Goal: Transaction & Acquisition: Purchase product/service

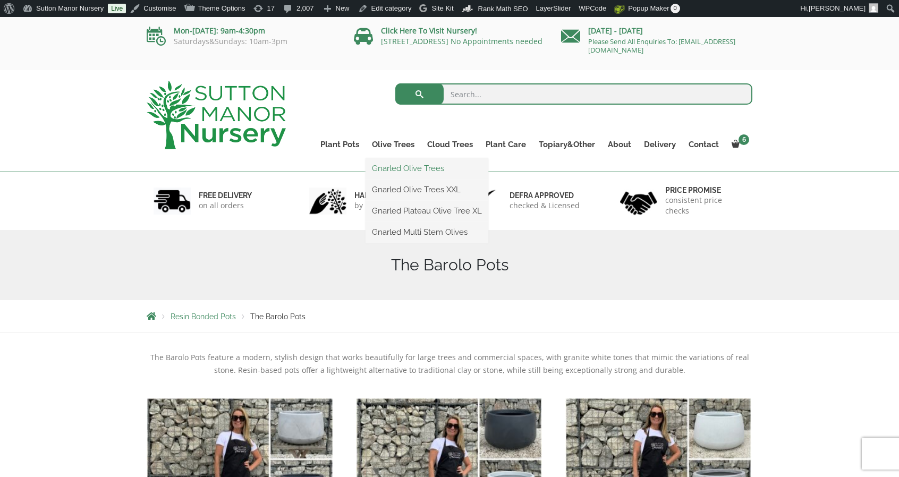
click at [403, 167] on link "Gnarled Olive Trees" at bounding box center [426, 168] width 123 height 16
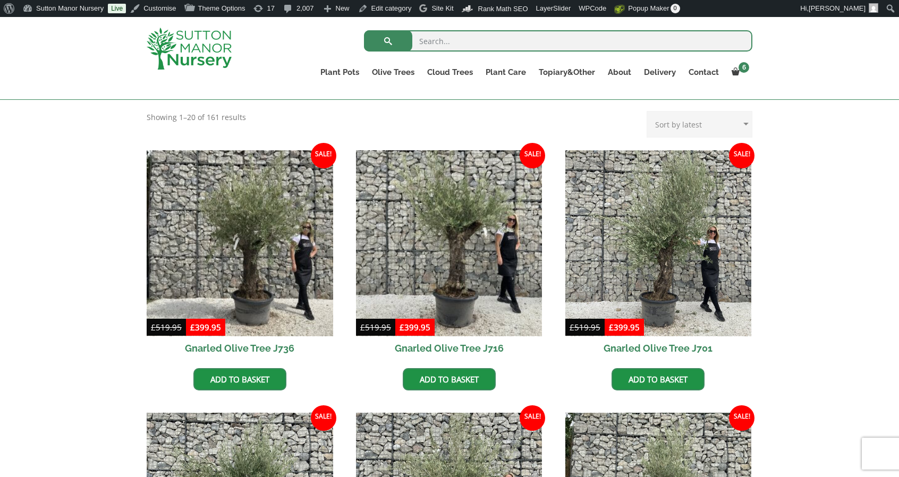
scroll to position [223, 0]
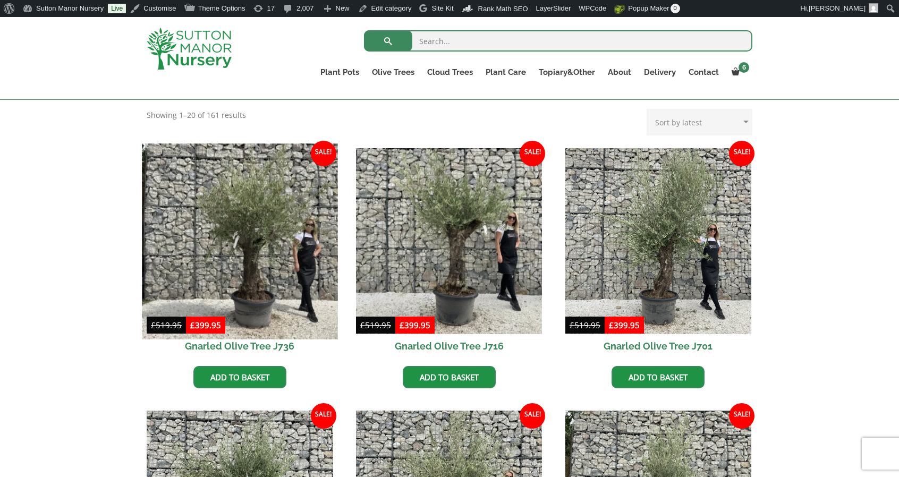
click at [303, 197] on img at bounding box center [239, 240] width 195 height 195
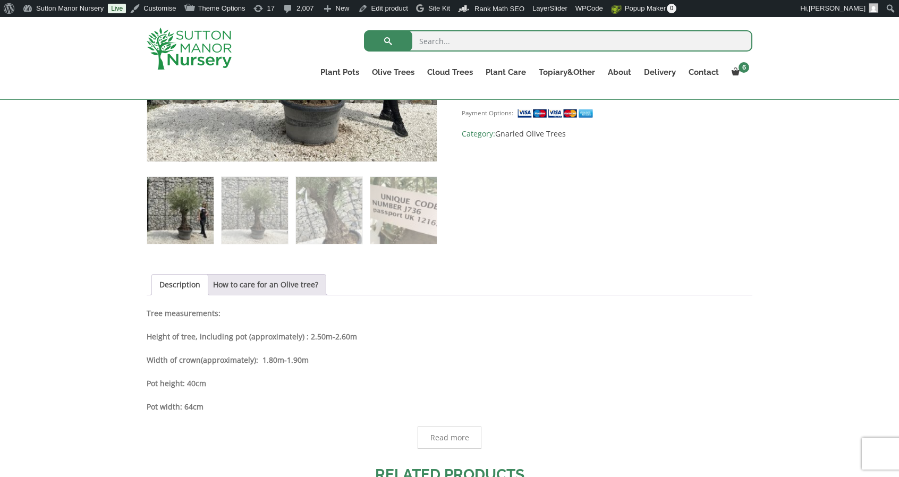
scroll to position [394, 0]
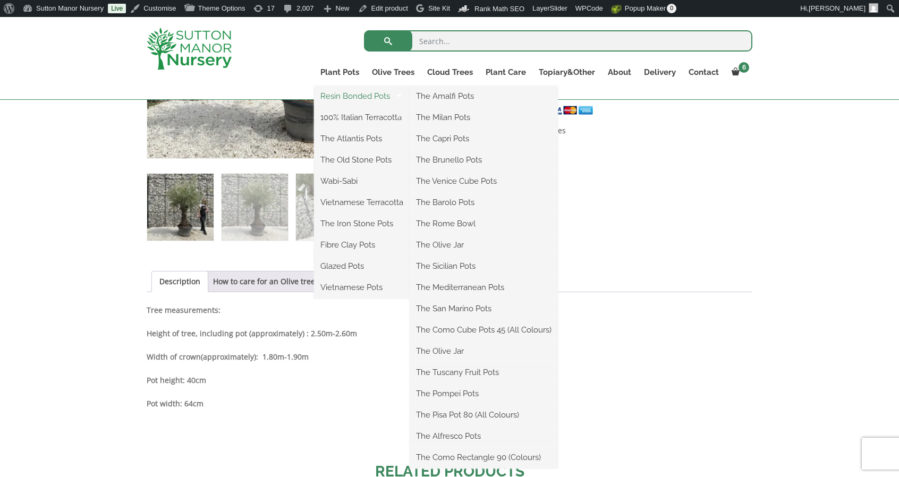
click at [339, 92] on link "Resin Bonded Pots" at bounding box center [362, 96] width 96 height 16
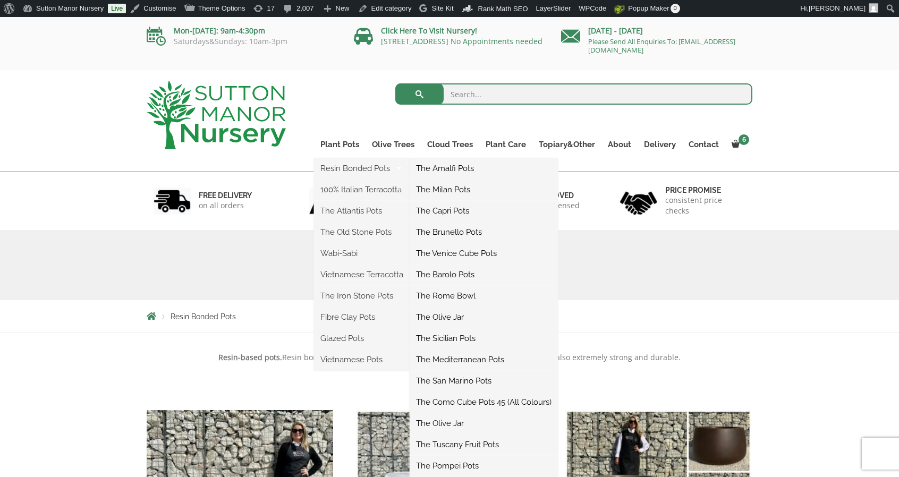
click at [459, 276] on link "The Barolo Pots" at bounding box center [483, 275] width 148 height 16
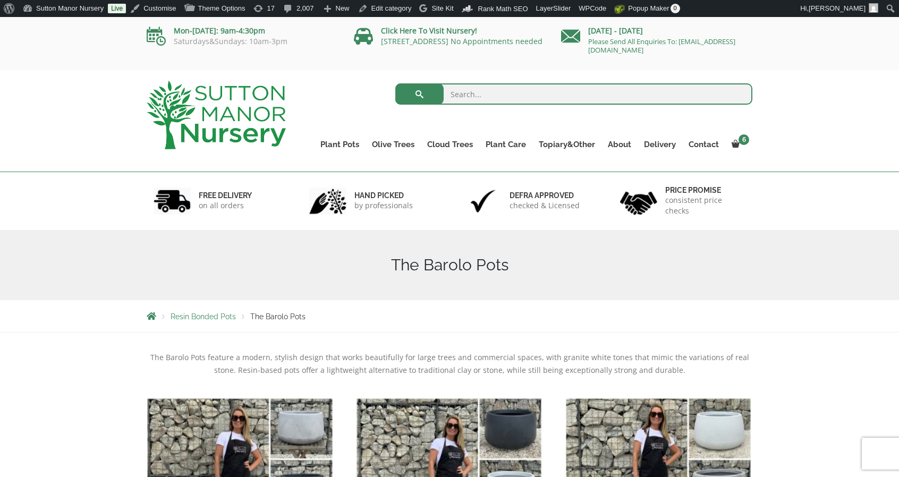
click at [210, 113] on img at bounding box center [216, 115] width 139 height 69
click at [474, 95] on input "search" at bounding box center [573, 93] width 357 height 21
type input "j512"
click at [395, 83] on button "submit" at bounding box center [419, 93] width 48 height 21
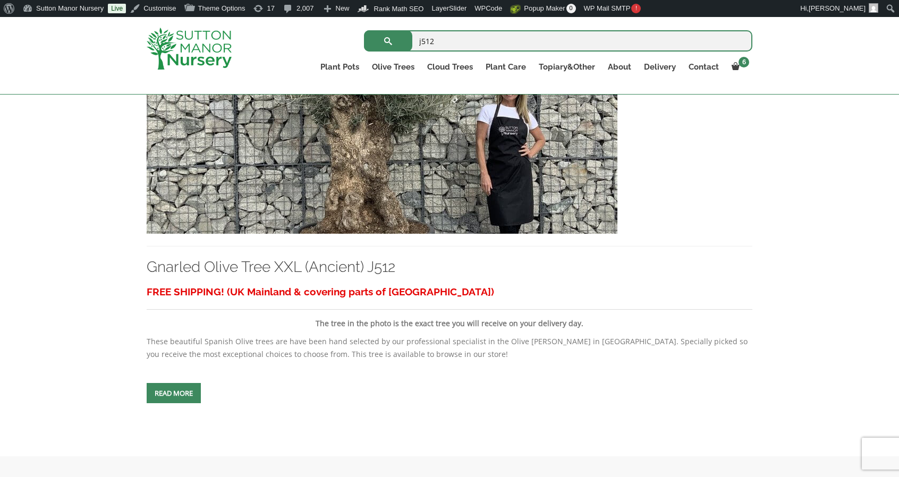
scroll to position [281, 0]
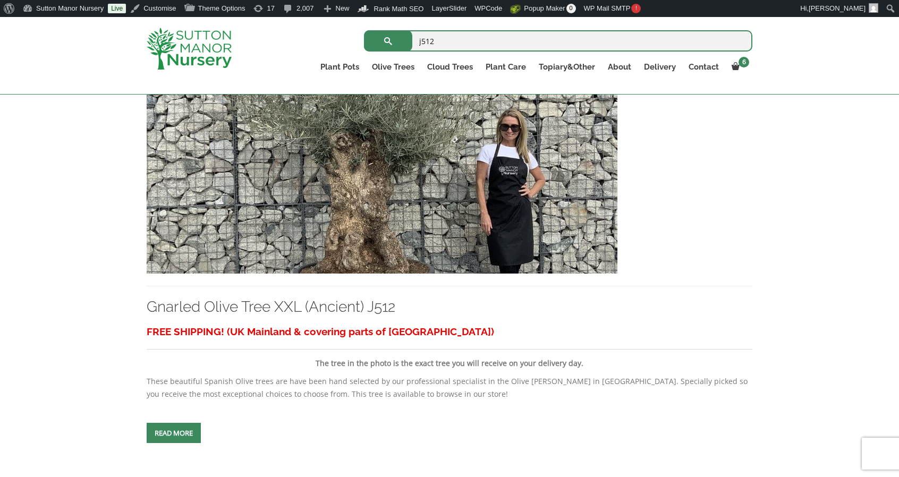
click at [403, 138] on img at bounding box center [382, 159] width 471 height 228
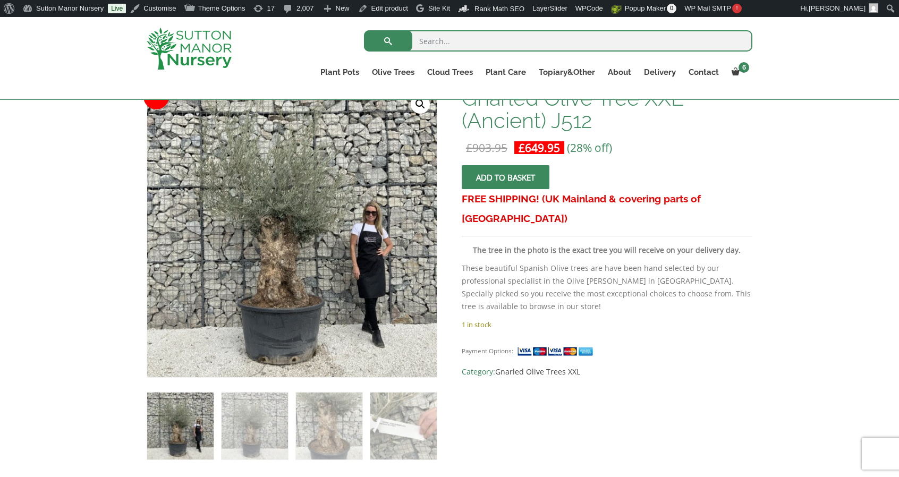
scroll to position [158, 0]
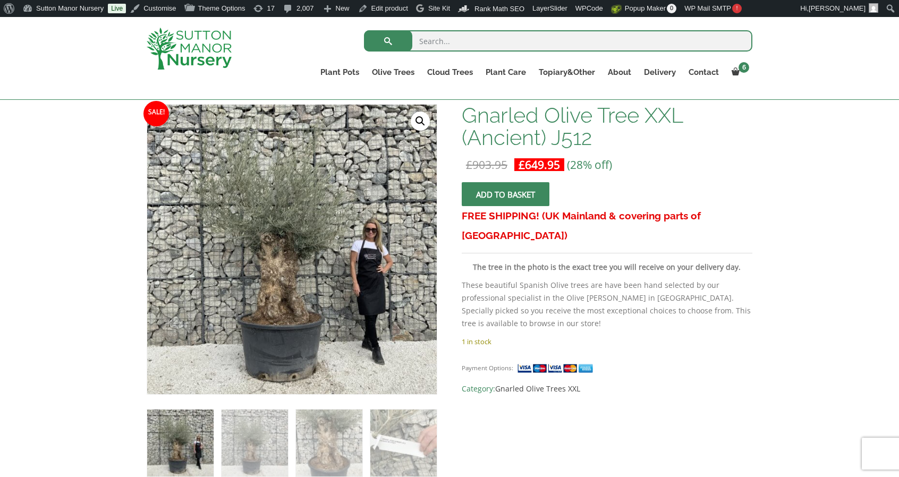
click at [213, 50] on img at bounding box center [189, 49] width 85 height 42
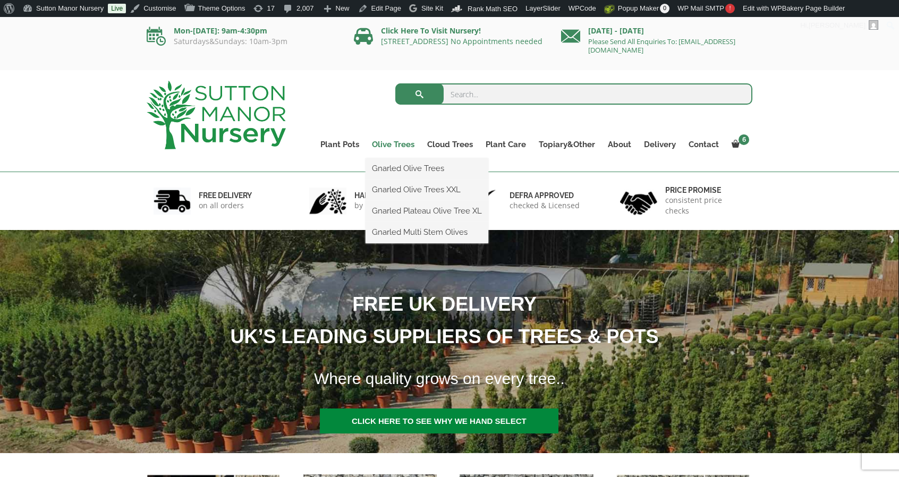
click at [391, 146] on link "Olive Trees" at bounding box center [392, 144] width 55 height 15
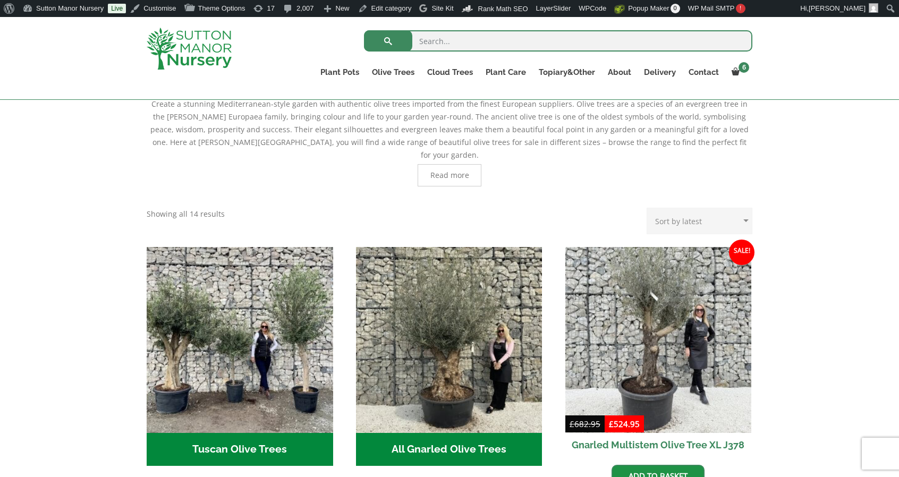
scroll to position [266, 0]
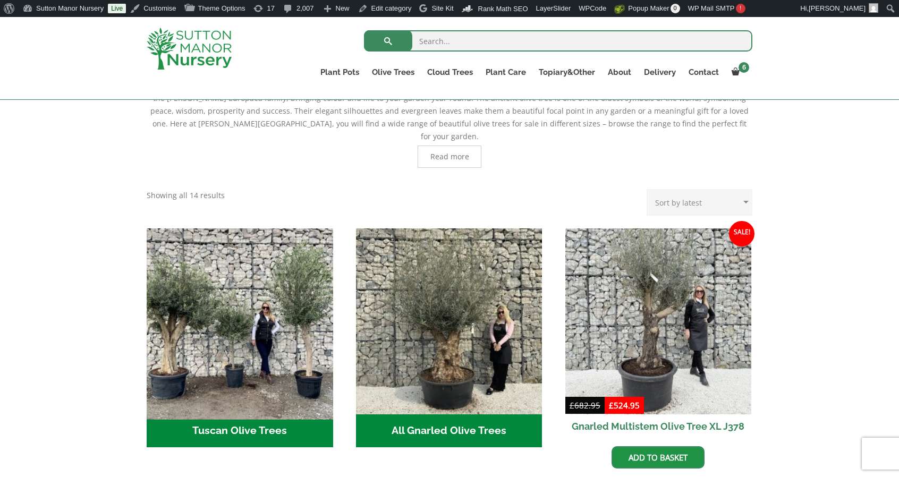
click at [326, 270] on img "Visit product category Tuscan Olive Trees" at bounding box center [239, 321] width 195 height 195
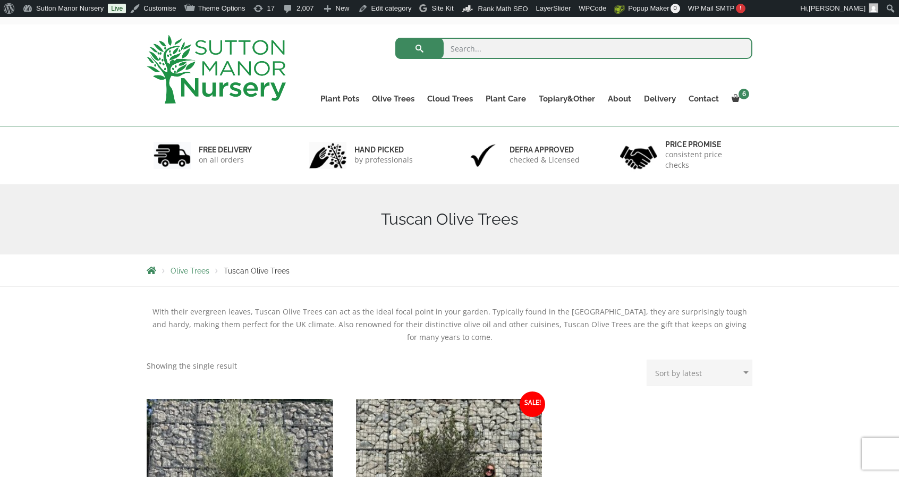
scroll to position [212, 0]
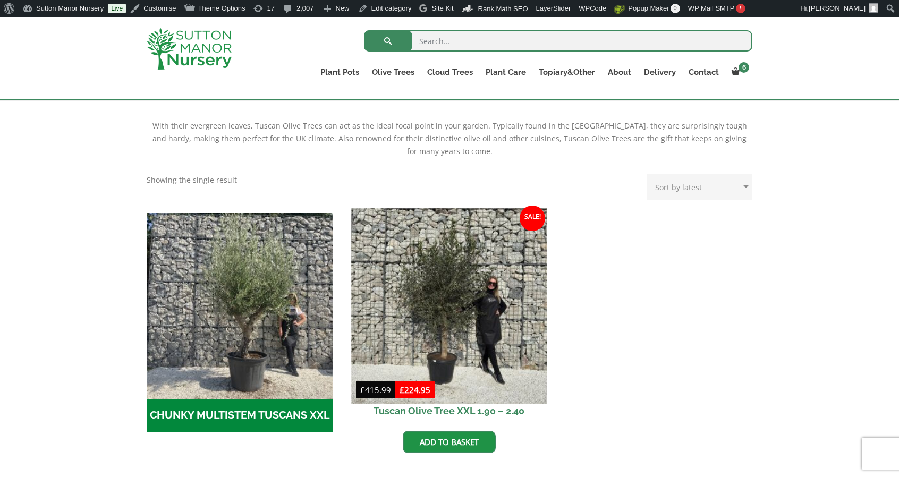
click at [419, 294] on img at bounding box center [448, 305] width 195 height 195
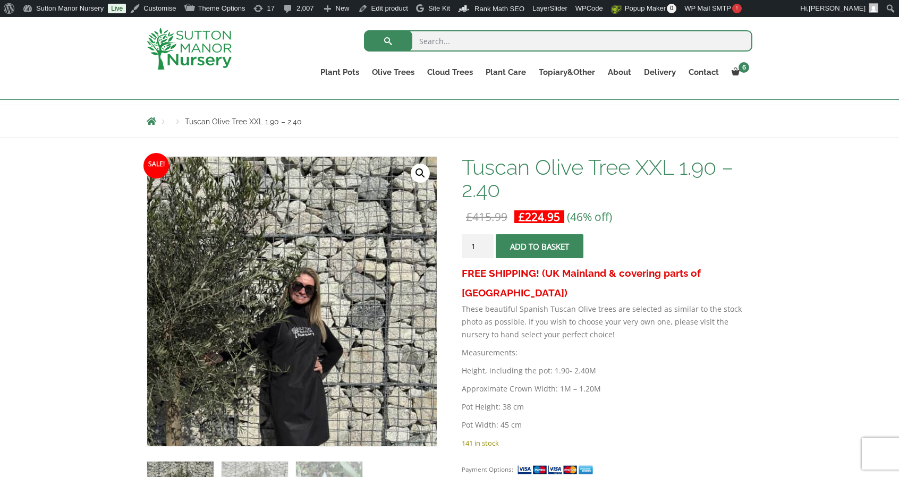
scroll to position [159, 0]
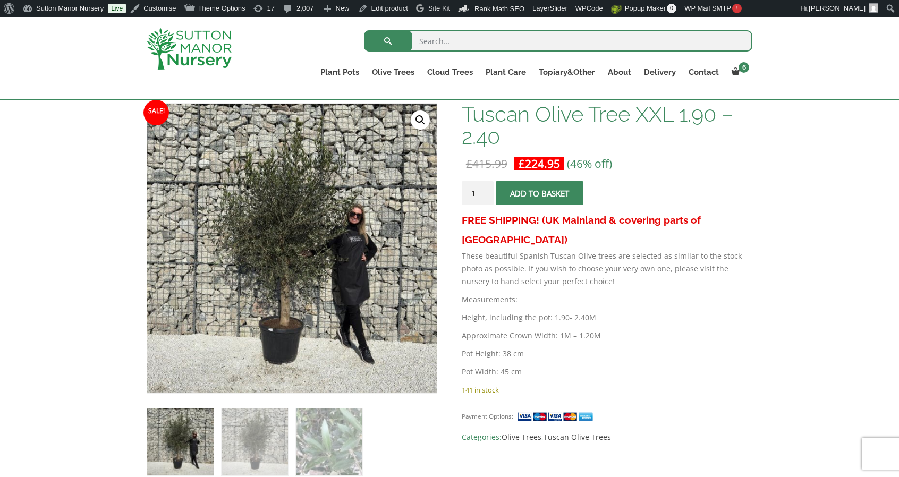
click at [201, 55] on img at bounding box center [189, 49] width 85 height 42
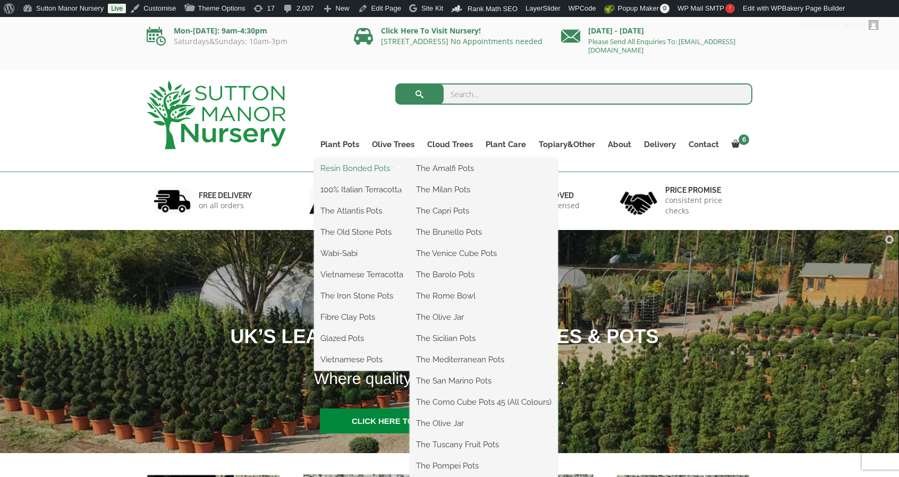
click at [362, 166] on link "Resin Bonded Pots" at bounding box center [362, 168] width 96 height 16
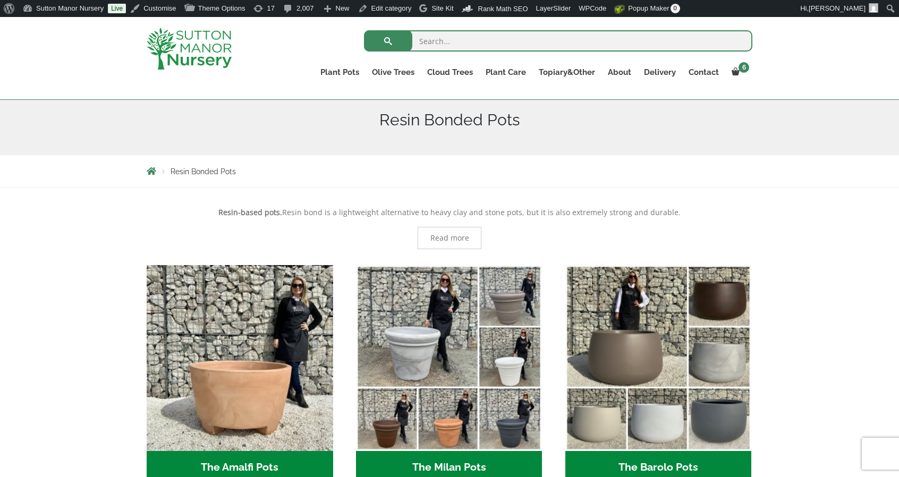
scroll to position [86, 0]
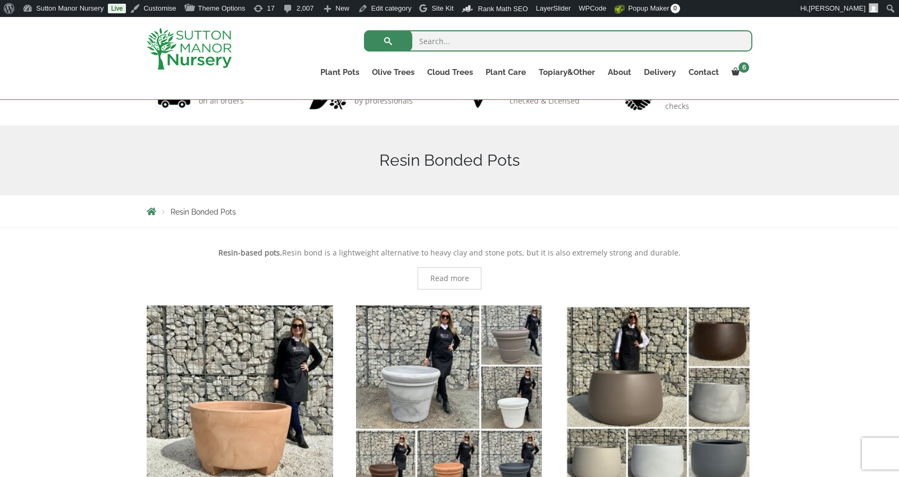
click at [406, 370] on img "Visit product category The Milan Pots" at bounding box center [448, 398] width 195 height 195
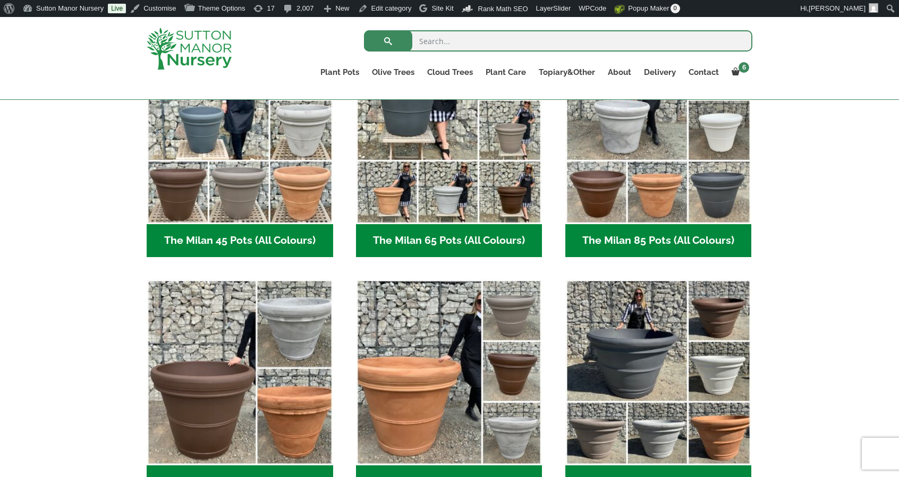
scroll to position [341, 0]
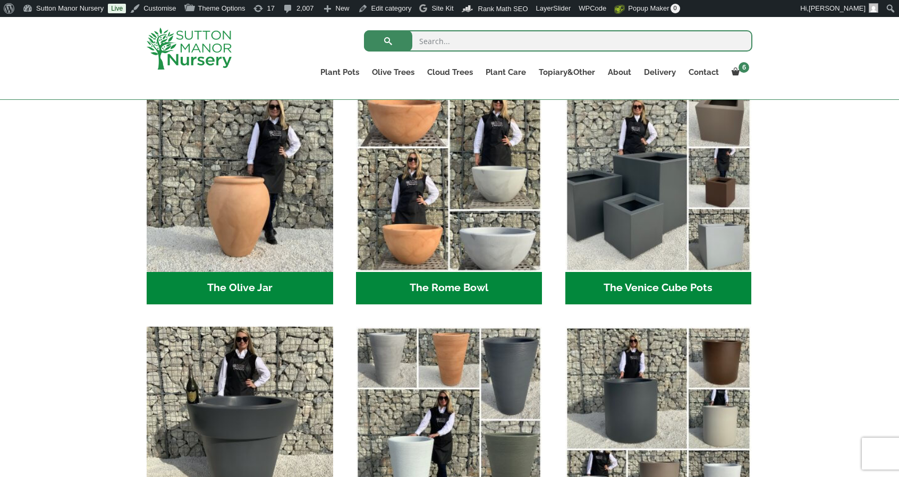
scroll to position [1028, 0]
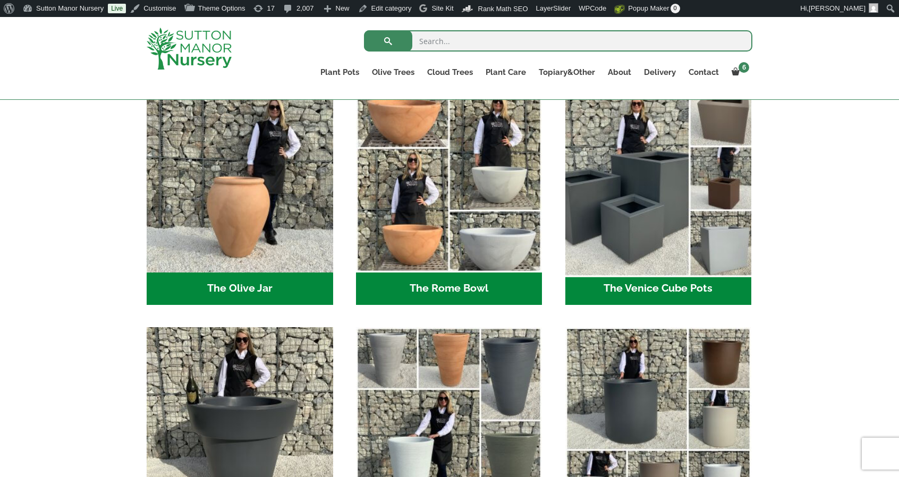
click at [707, 202] on img "Visit product category The Venice Cube Pots" at bounding box center [657, 178] width 195 height 195
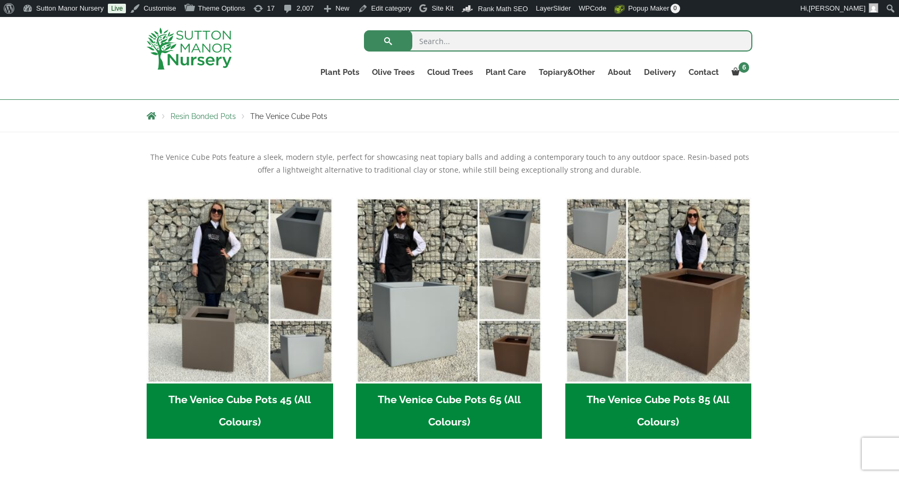
scroll to position [196, 0]
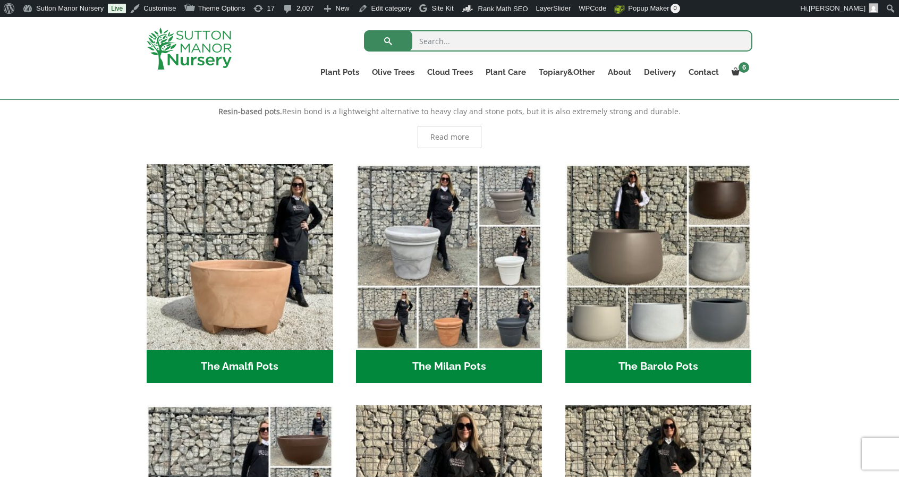
scroll to position [245, 0]
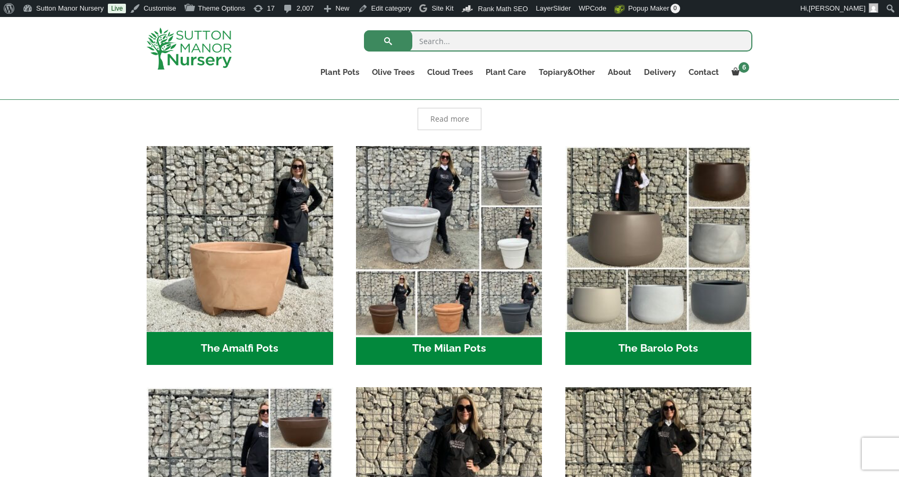
click at [471, 264] on img "Visit product category The Milan Pots" at bounding box center [448, 238] width 195 height 195
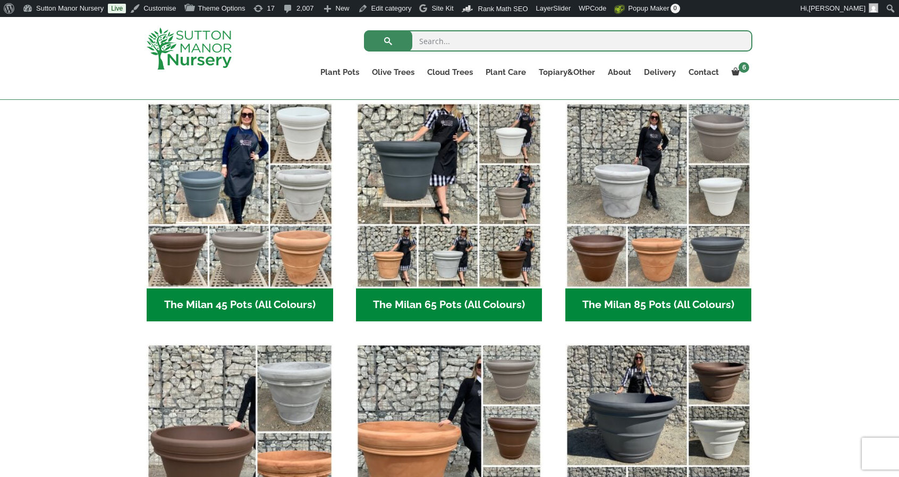
scroll to position [277, 0]
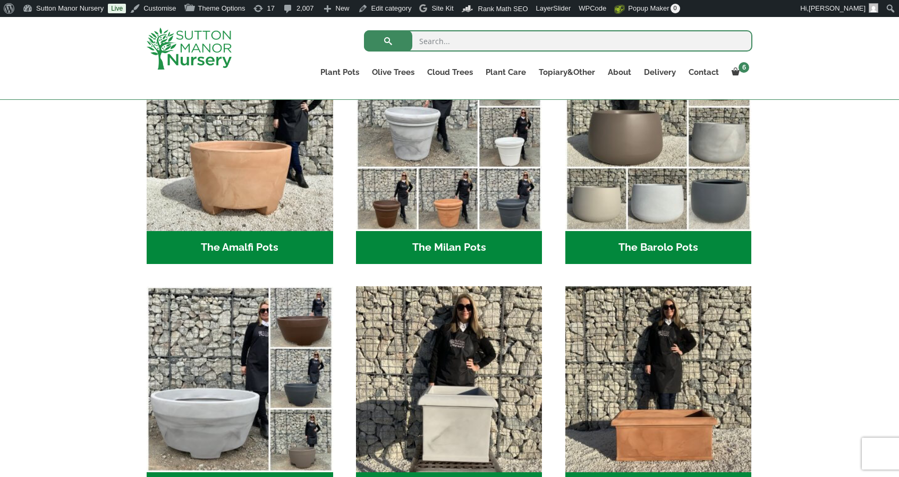
scroll to position [346, 0]
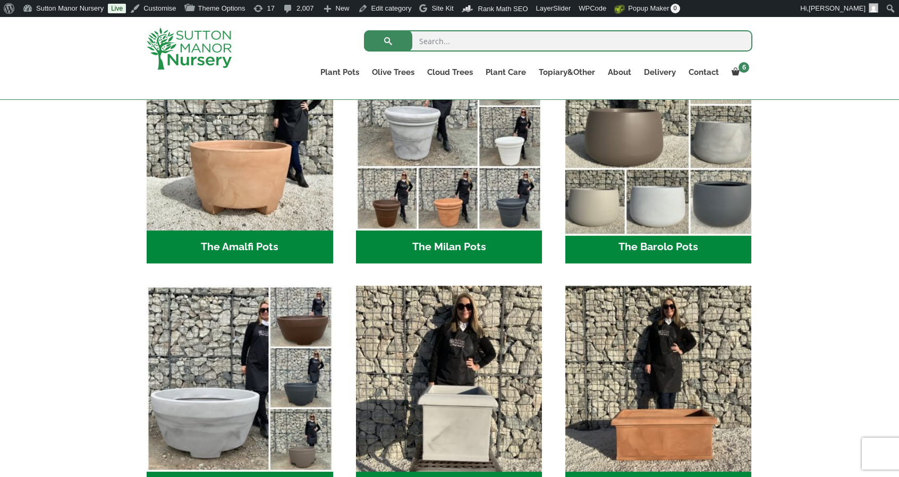
click at [645, 177] on img "Visit product category The Barolo Pots" at bounding box center [657, 137] width 195 height 195
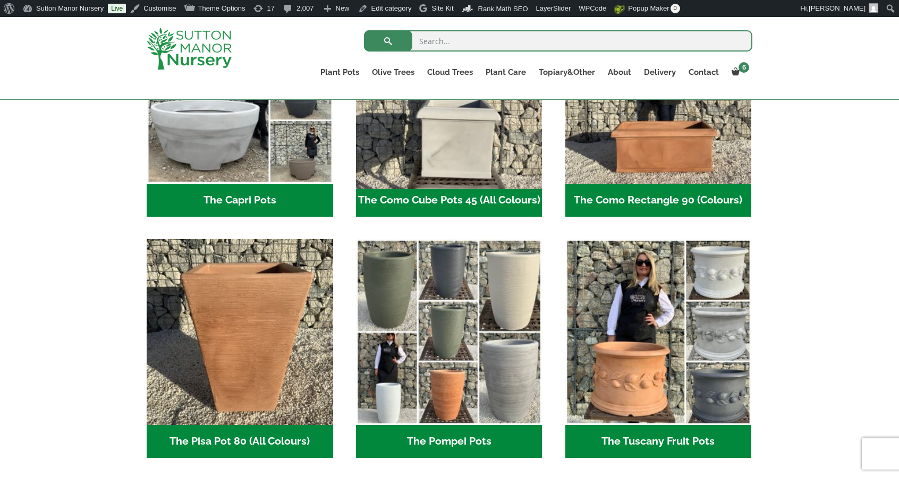
scroll to position [638, 0]
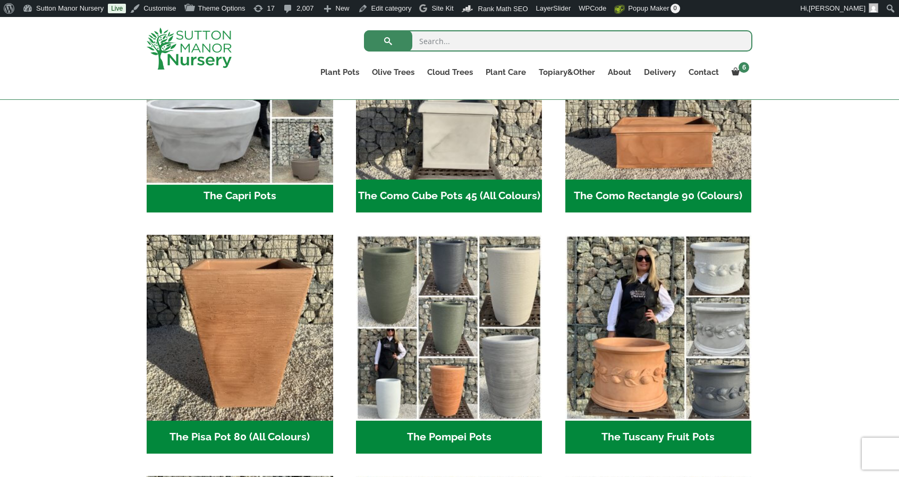
click at [276, 143] on img "Visit product category The Capri Pots" at bounding box center [239, 86] width 195 height 195
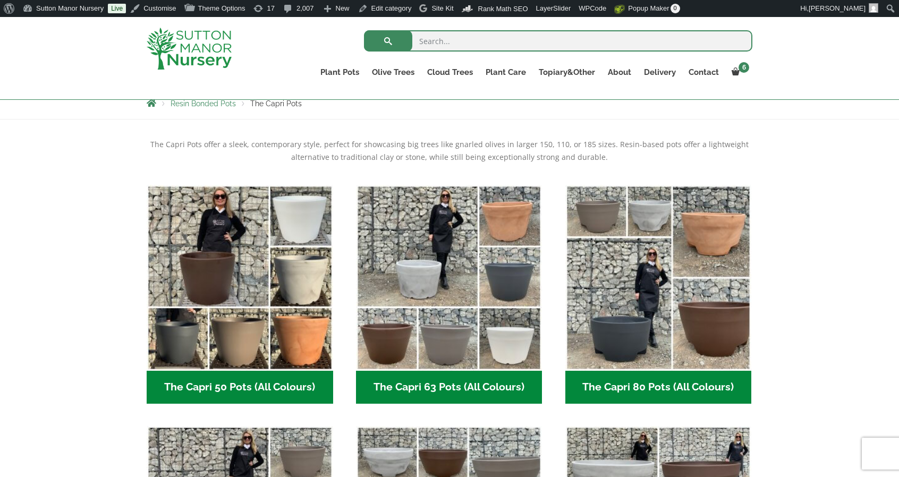
scroll to position [194, 0]
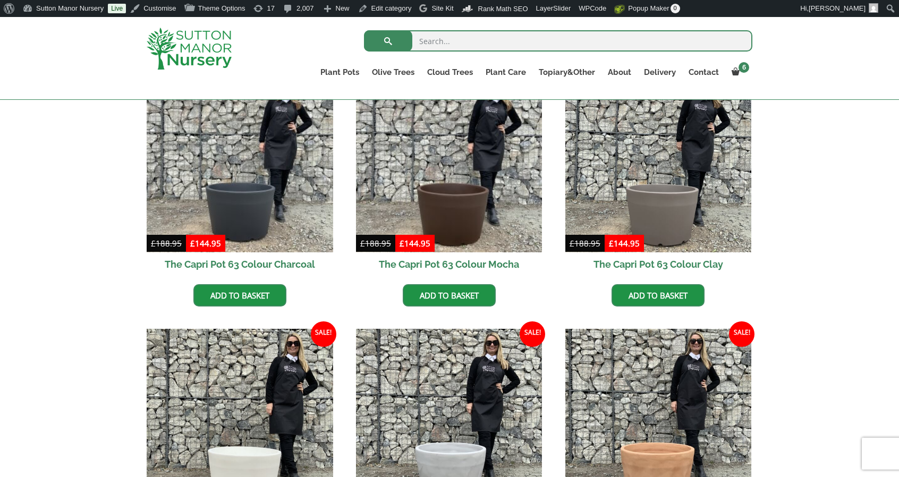
scroll to position [305, 0]
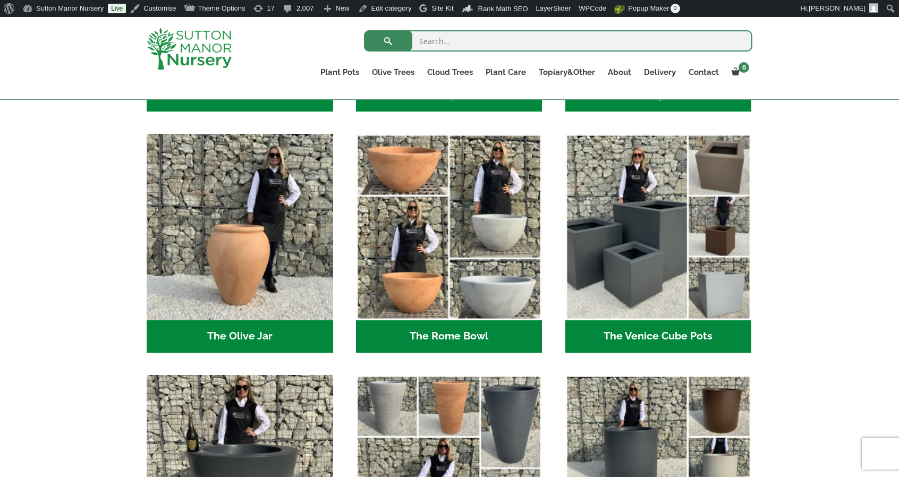
scroll to position [980, 0]
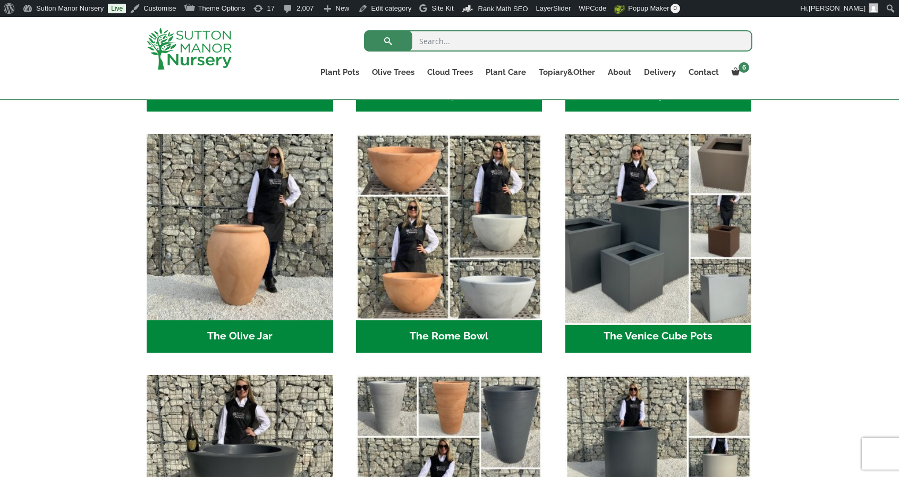
click at [599, 189] on img "Visit product category The Venice Cube Pots" at bounding box center [657, 226] width 195 height 195
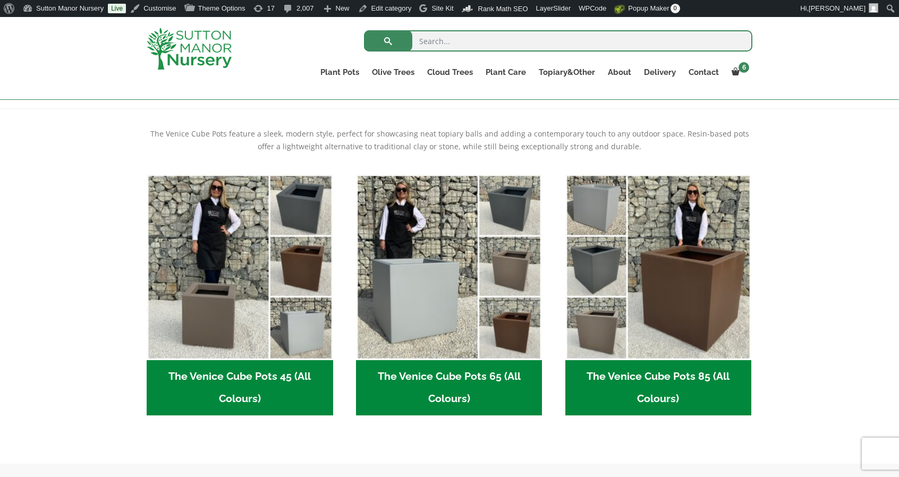
scroll to position [205, 0]
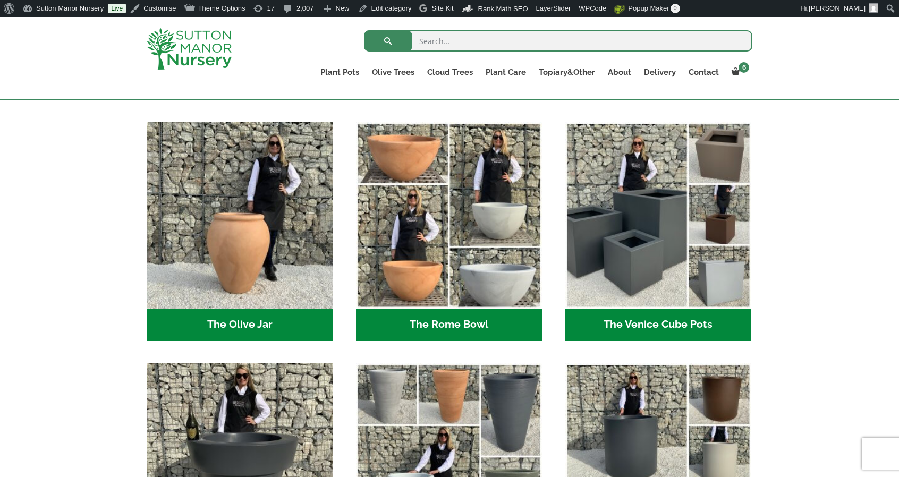
scroll to position [1037, 0]
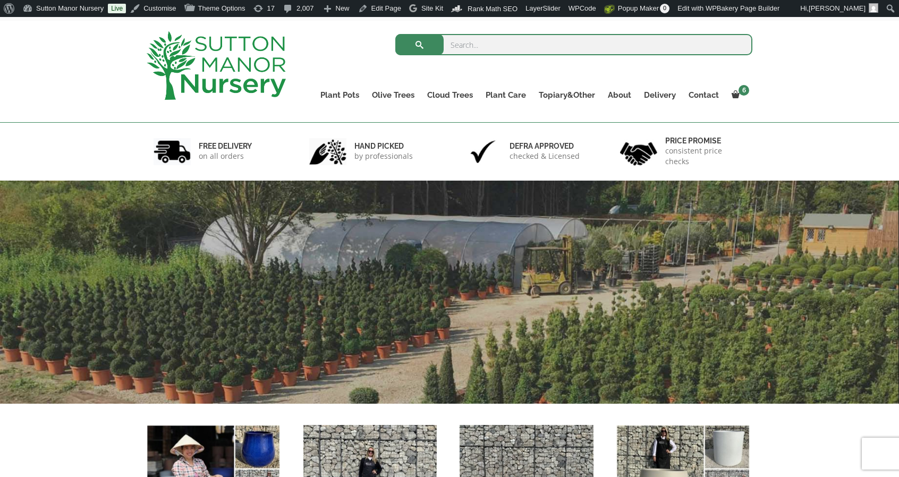
scroll to position [50, 0]
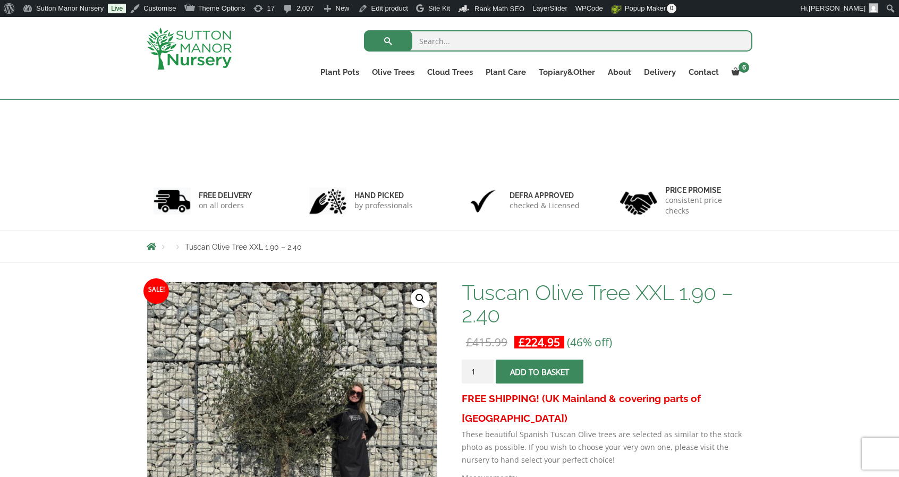
scroll to position [178, 0]
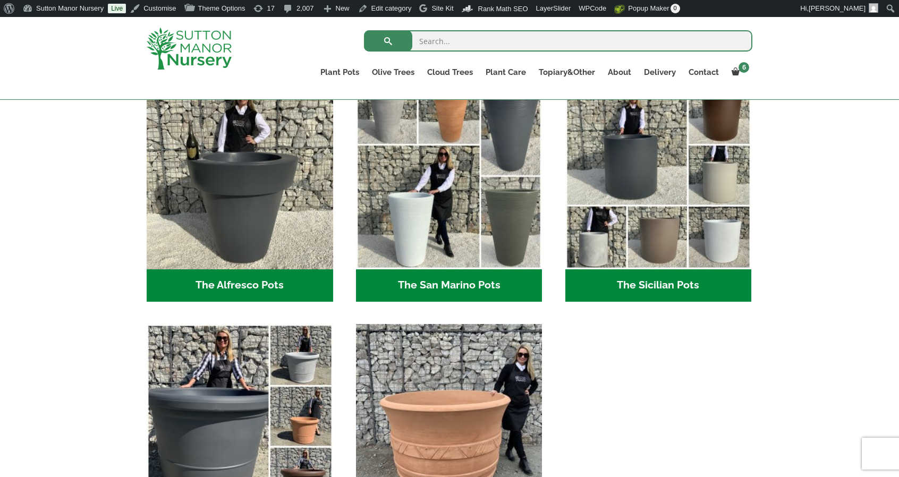
scroll to position [1266, 0]
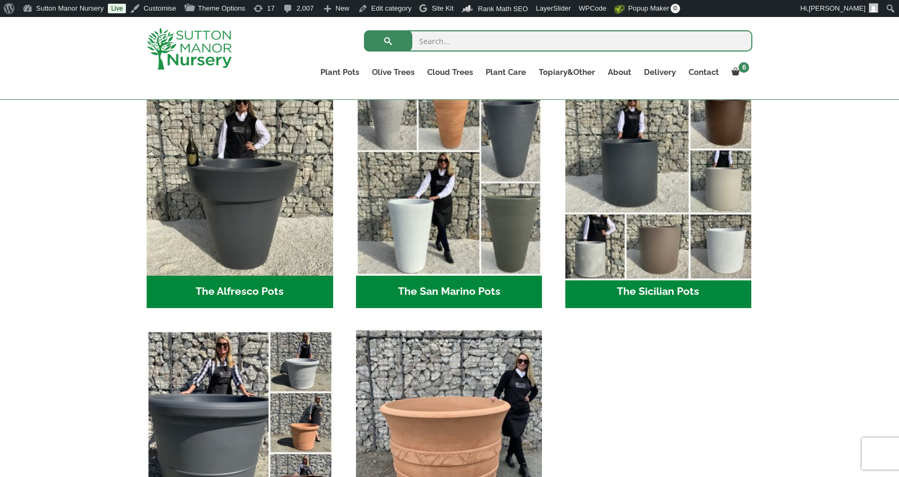
click at [661, 189] on img "Visit product category The Sicilian Pots" at bounding box center [657, 181] width 195 height 195
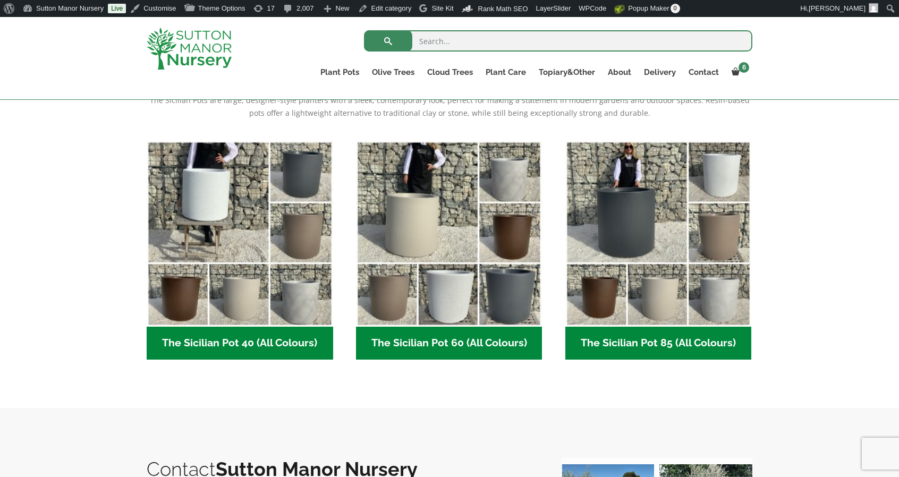
scroll to position [238, 0]
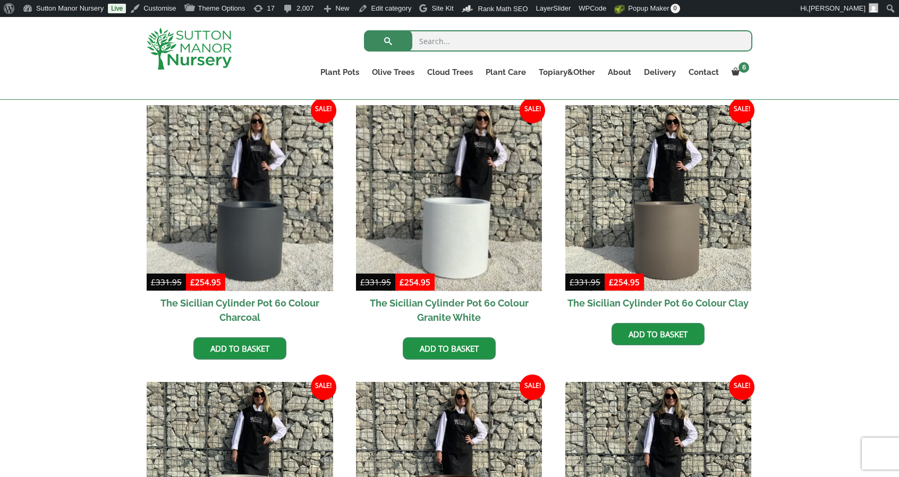
scroll to position [272, 0]
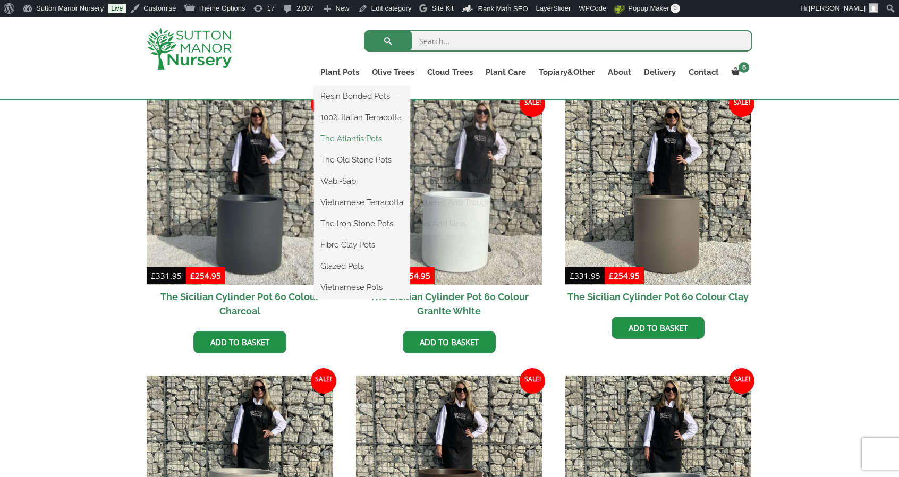
click at [352, 135] on link "The Atlantis Pots" at bounding box center [362, 139] width 96 height 16
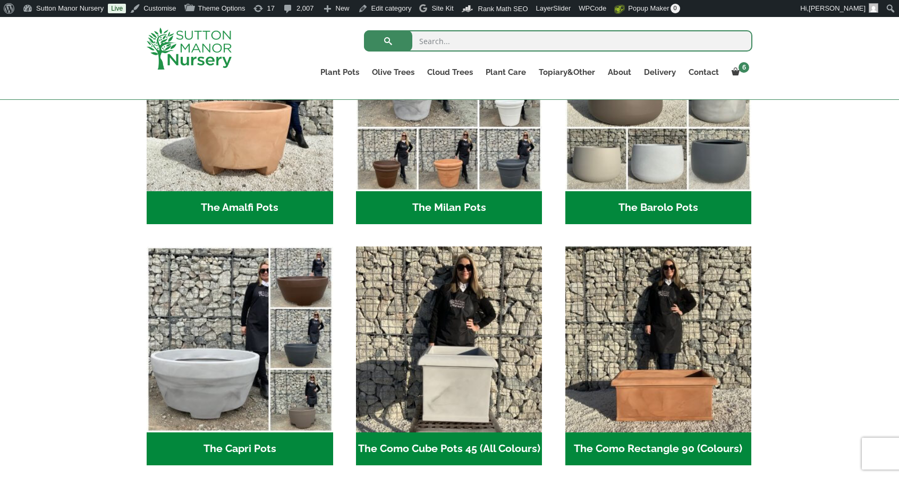
scroll to position [386, 0]
click at [181, 40] on img at bounding box center [189, 49] width 85 height 42
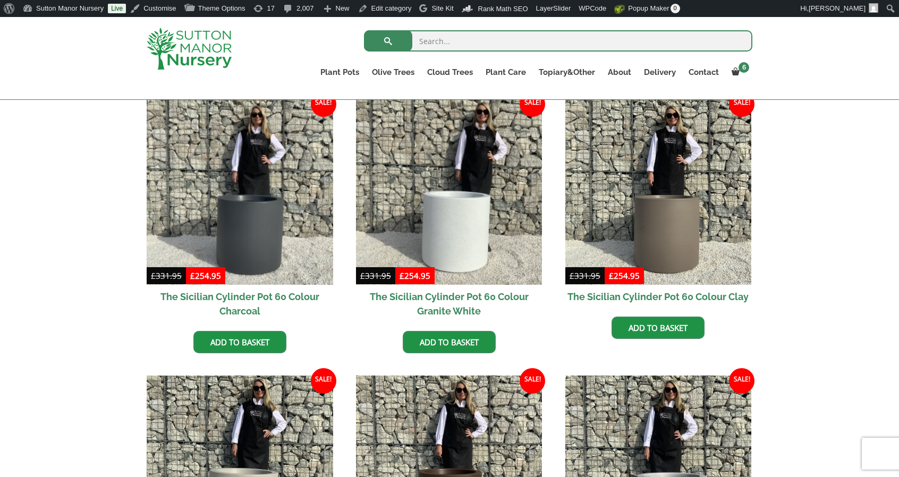
click at [126, 180] on div "The Sicilian Pots The Sicilian Pot 40 (All Colours) The Sicilian Pot 60 (All Co…" at bounding box center [449, 360] width 899 height 638
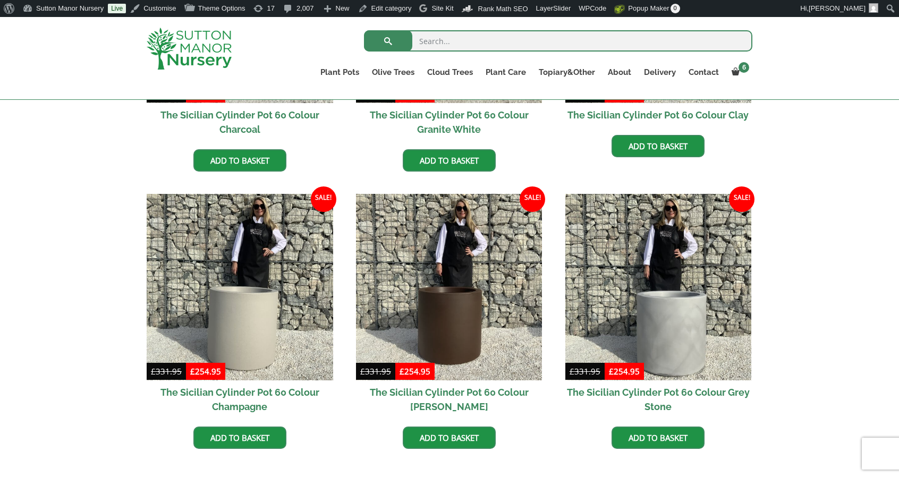
scroll to position [455, 0]
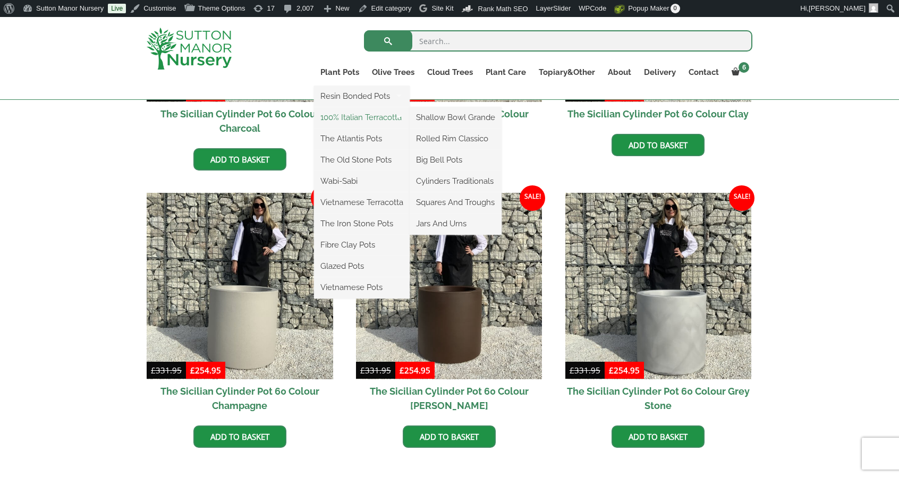
click at [342, 110] on link "100% Italian Terracotta" at bounding box center [362, 117] width 96 height 16
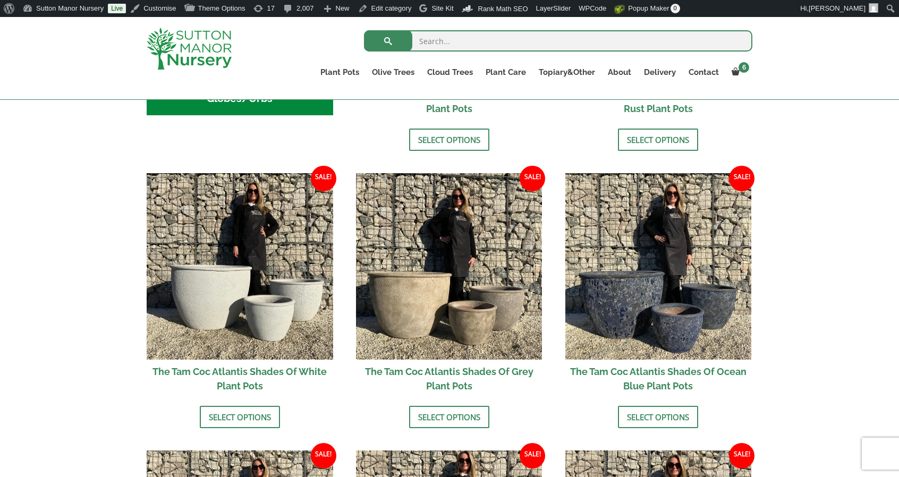
scroll to position [559, 0]
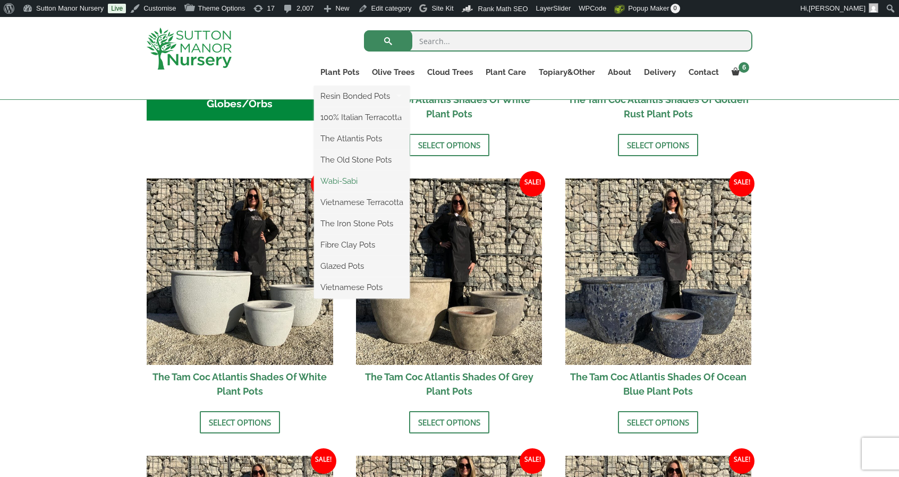
click at [336, 179] on link "Wabi-Sabi" at bounding box center [362, 181] width 96 height 16
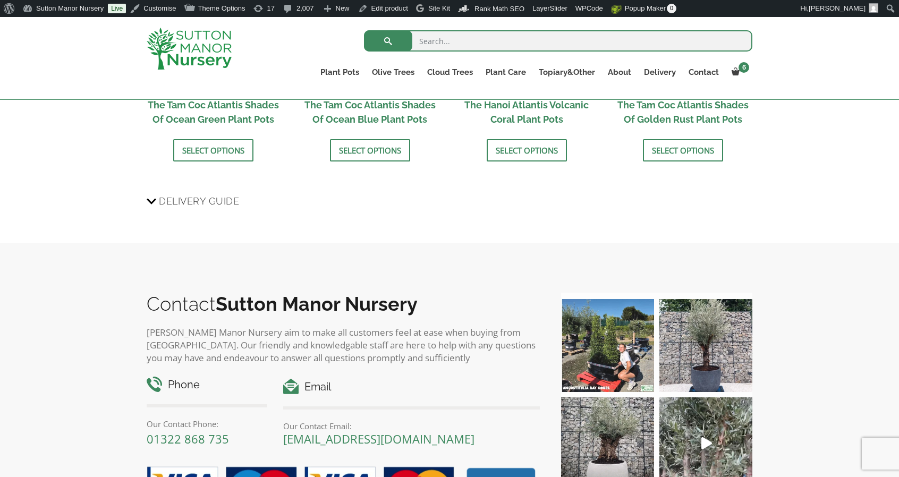
scroll to position [1314, 0]
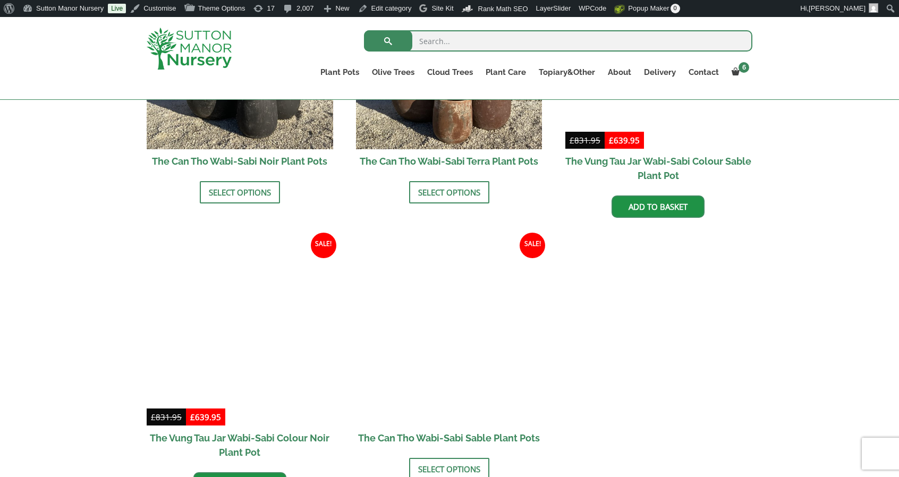
scroll to position [1240, 0]
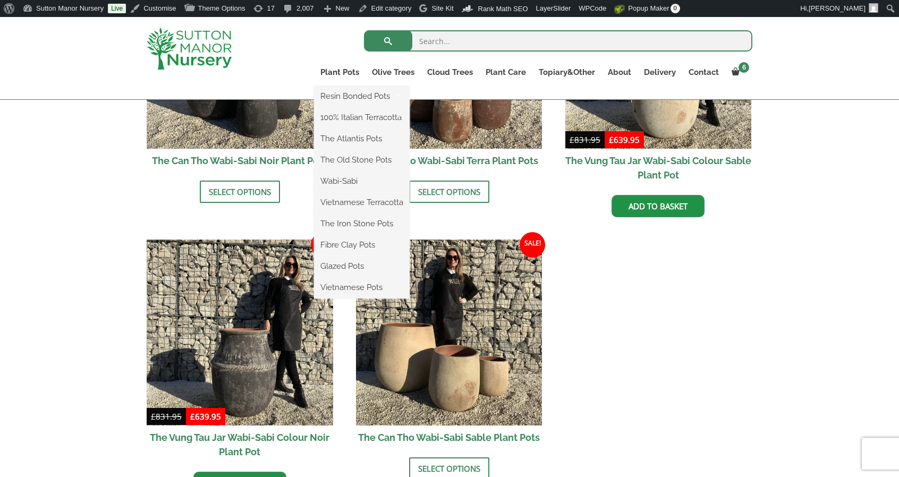
click at [354, 190] on li "Wabi-Sabi" at bounding box center [362, 181] width 96 height 21
click at [341, 241] on link "Fibre Clay Pots" at bounding box center [362, 245] width 96 height 16
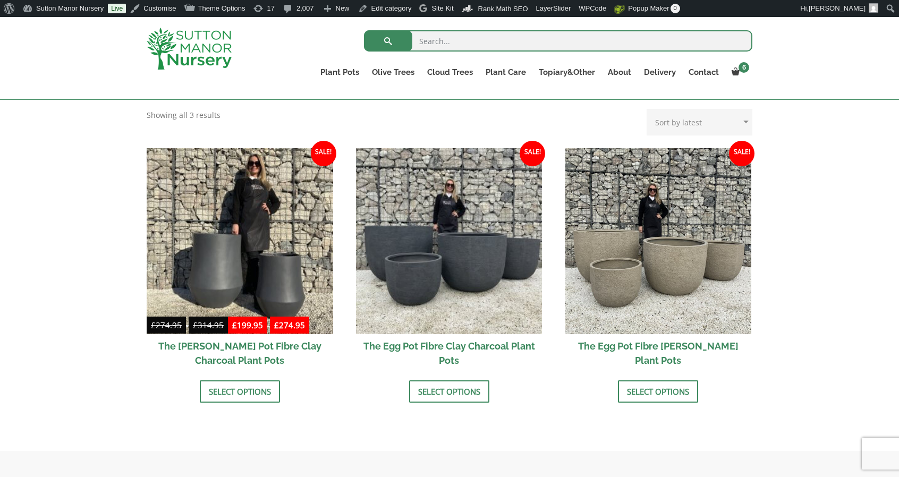
scroll to position [295, 0]
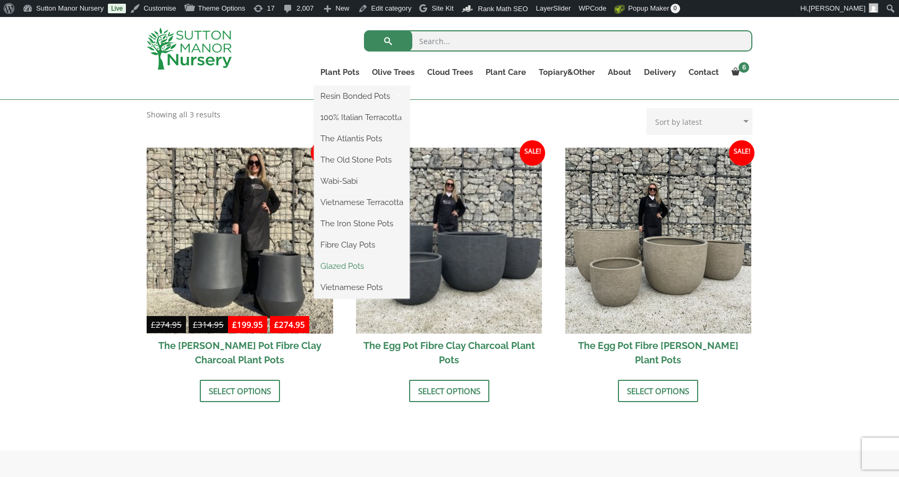
click at [361, 261] on link "Glazed Pots" at bounding box center [362, 266] width 96 height 16
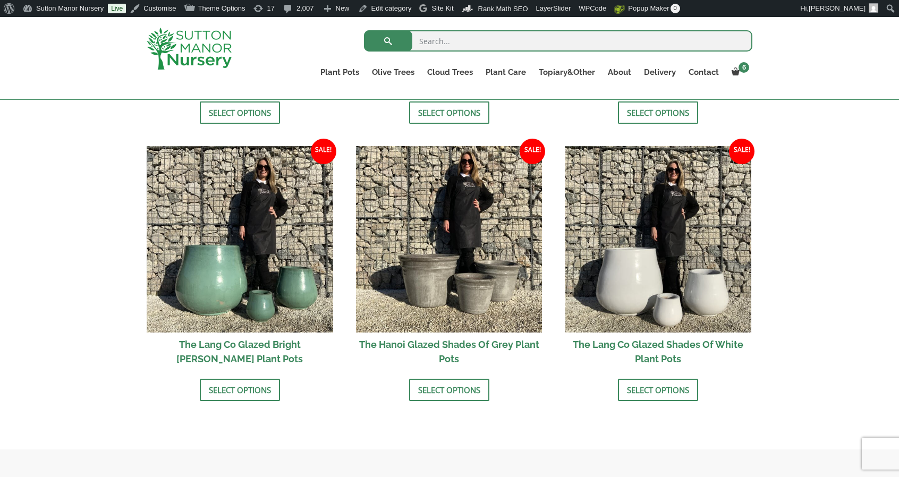
scroll to position [1056, 0]
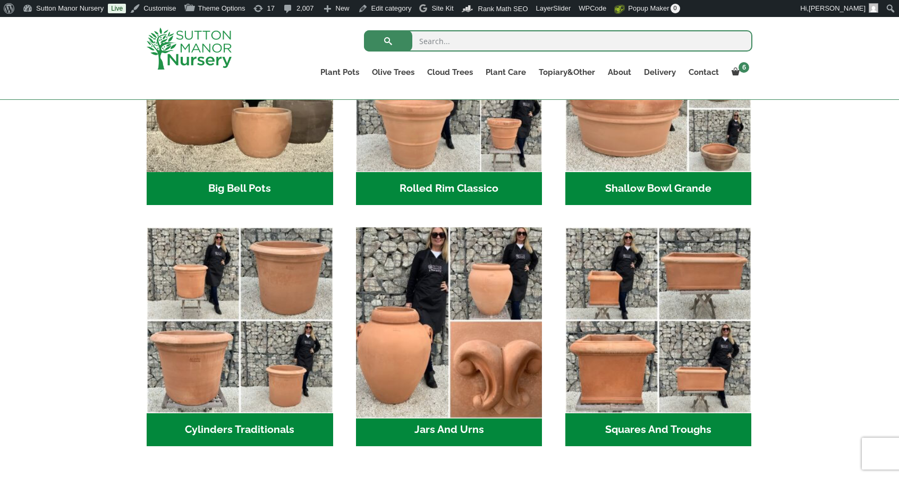
scroll to position [451, 0]
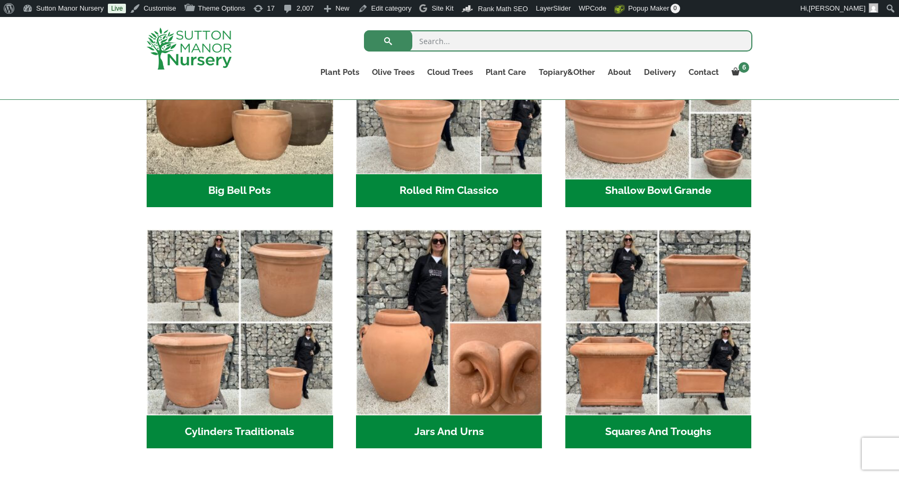
click at [682, 158] on img "Visit product category Shallow Bowl Grande" at bounding box center [657, 81] width 195 height 195
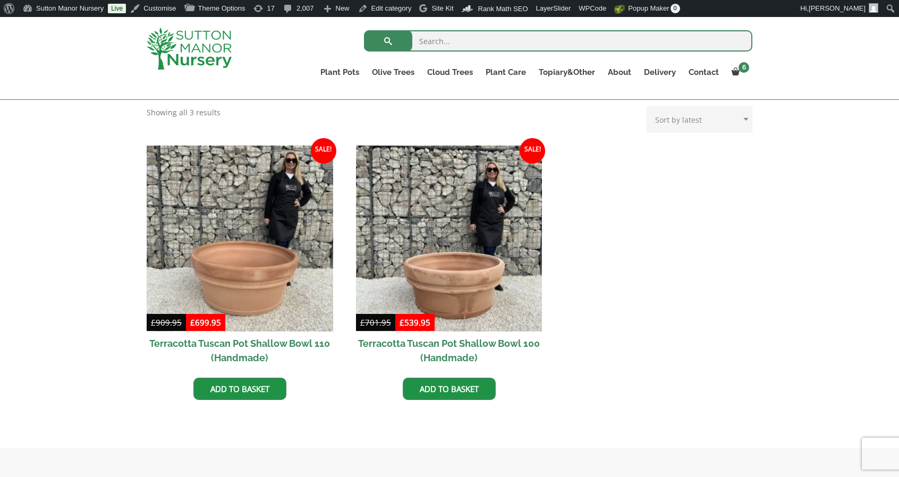
scroll to position [435, 0]
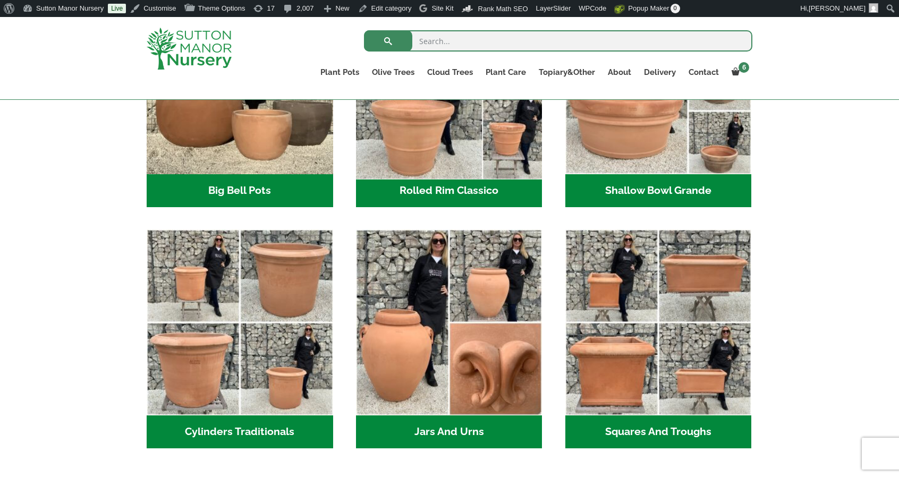
click at [442, 163] on img "Visit product category Rolled Rim Classico" at bounding box center [448, 81] width 195 height 195
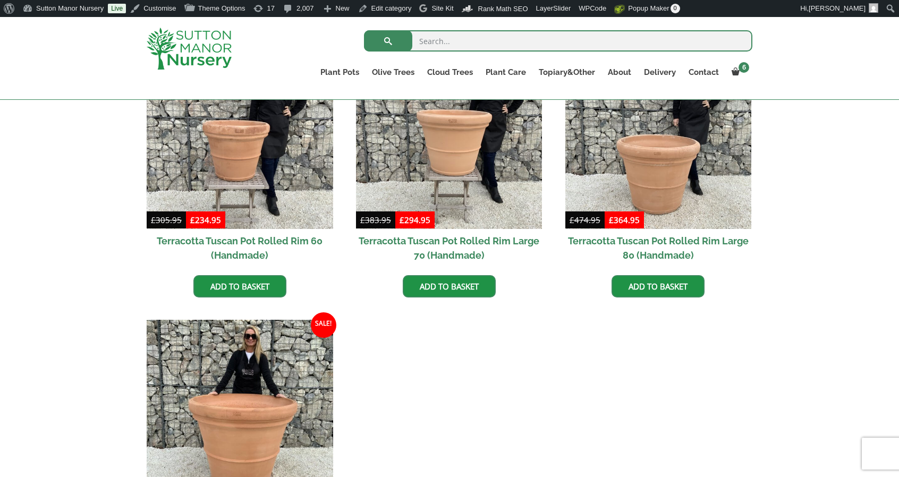
scroll to position [813, 0]
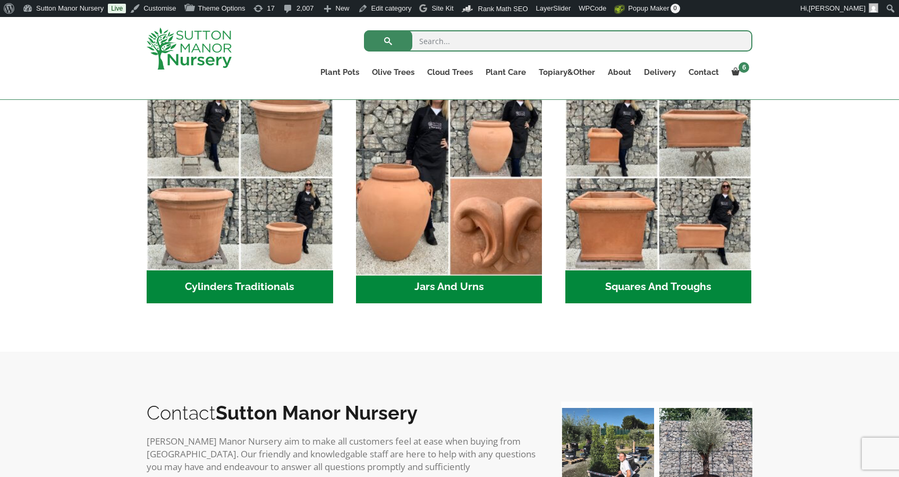
scroll to position [622, 0]
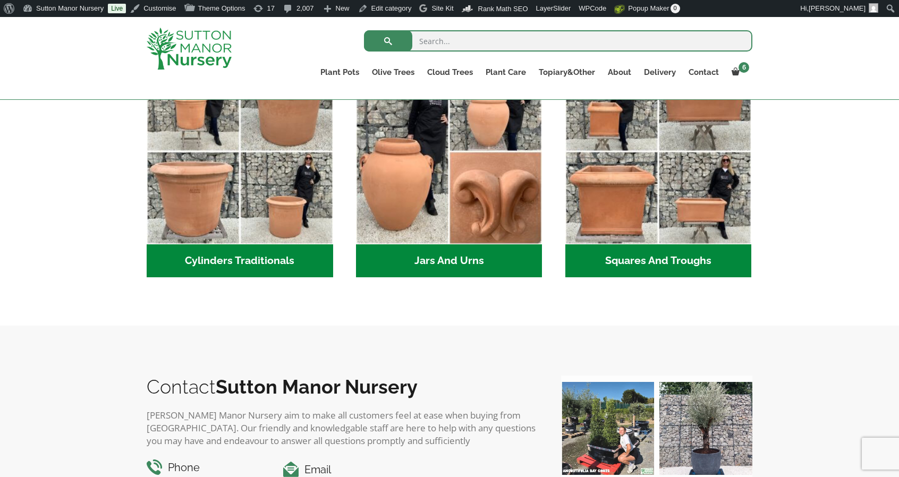
click at [196, 53] on img at bounding box center [189, 49] width 85 height 42
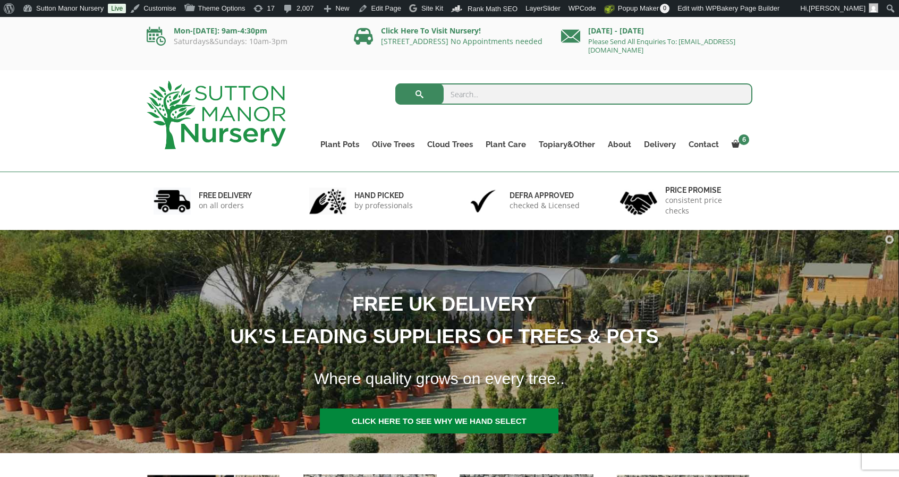
drag, startPoint x: 76, startPoint y: 110, endPoint x: 70, endPoint y: 114, distance: 7.8
click at [70, 114] on div "Search for: Plant Pots Resin Bonded Pots The Amalfi Pots The Milan Pots The Cap…" at bounding box center [449, 121] width 899 height 102
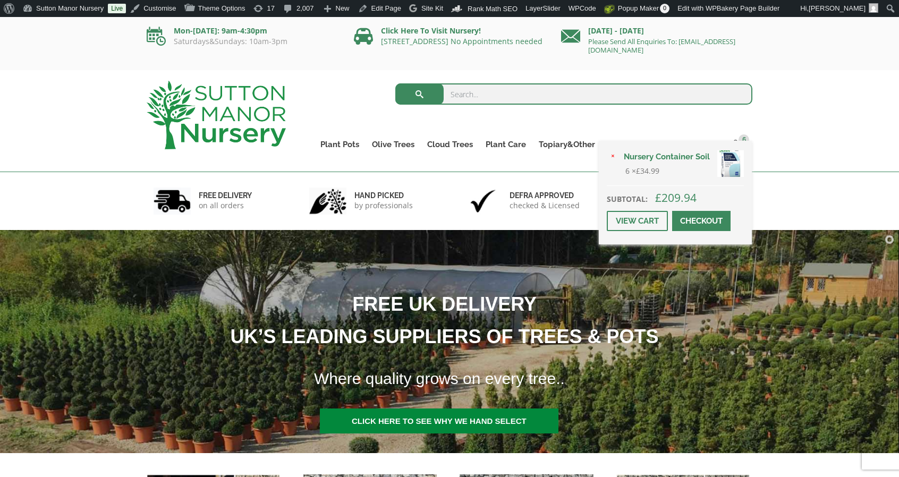
click at [723, 219] on link "Checkout" at bounding box center [701, 221] width 58 height 20
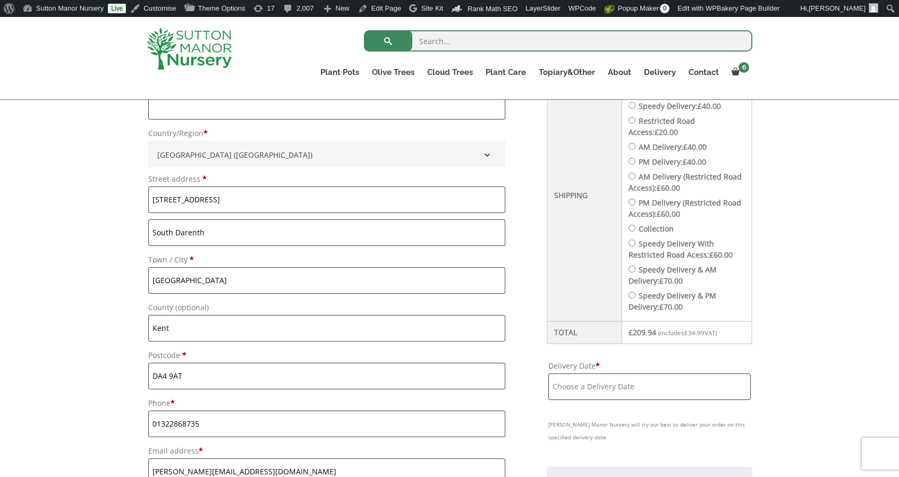
scroll to position [425, 0]
click at [608, 384] on input "Delivery Date *" at bounding box center [649, 390] width 202 height 27
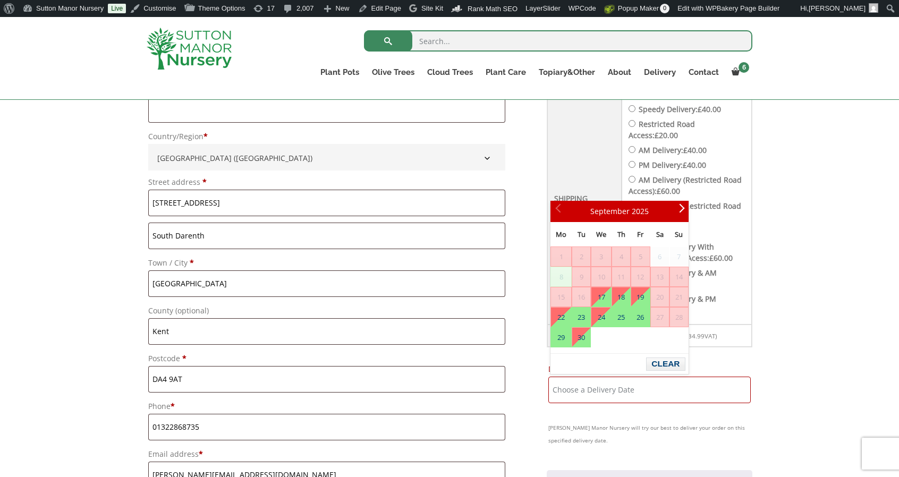
click at [810, 227] on div "Have a coupon? Click here to enter your code Apply coupon Billing details First…" at bounding box center [449, 455] width 899 height 1135
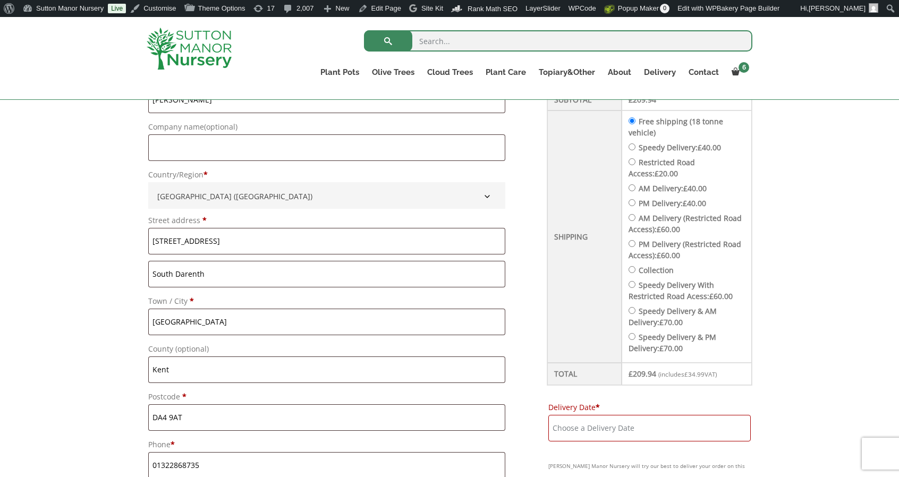
scroll to position [319, 0]
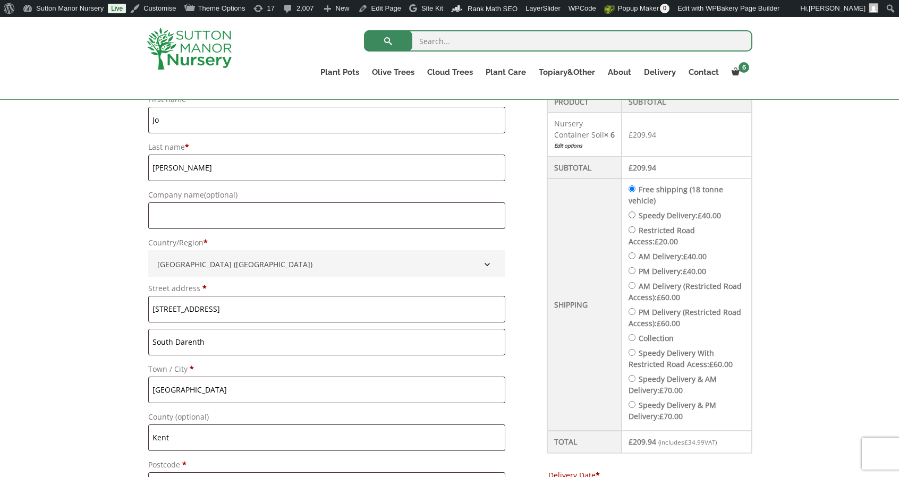
click at [656, 210] on label "Speedy Delivery: £ 40.00" at bounding box center [679, 215] width 82 height 10
click at [635, 211] on input "Speedy Delivery: £ 40.00" at bounding box center [631, 214] width 7 height 7
radio input "true"
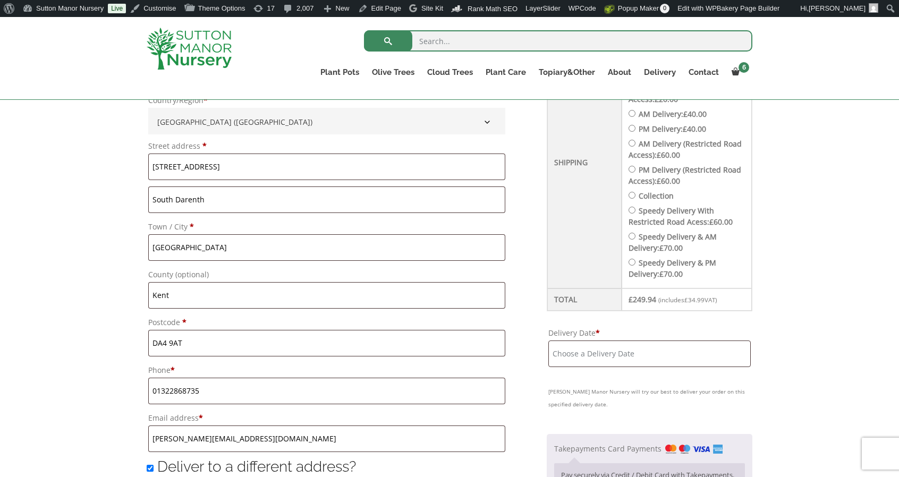
scroll to position [478, 0]
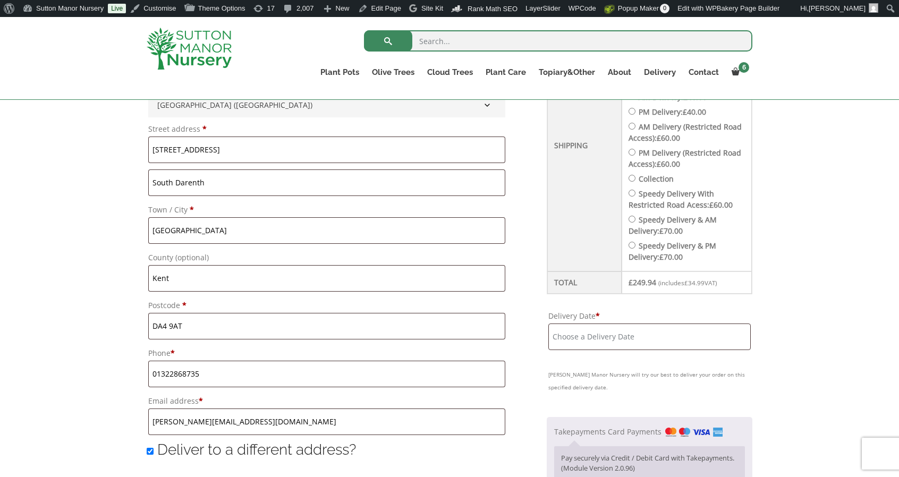
click at [686, 331] on input "Delivery Date *" at bounding box center [649, 336] width 202 height 27
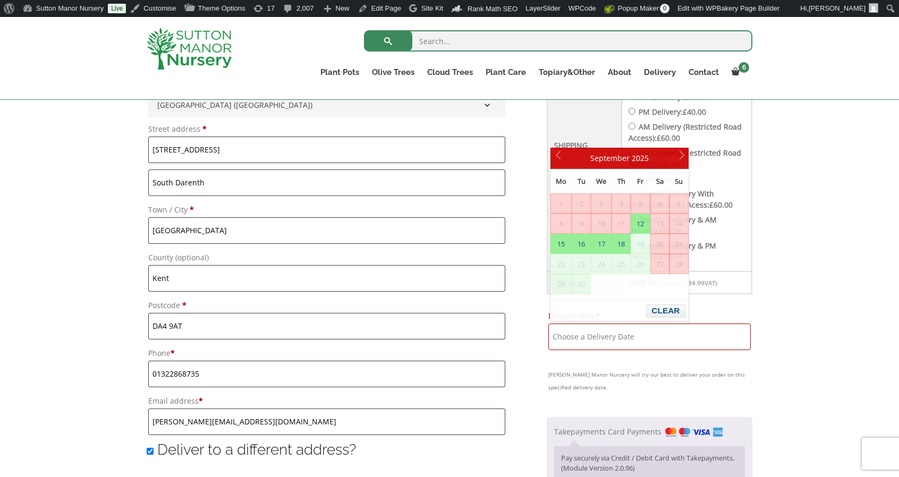
click at [790, 304] on div "Have a coupon? Click here to enter your code Apply coupon Billing details First…" at bounding box center [449, 402] width 899 height 1135
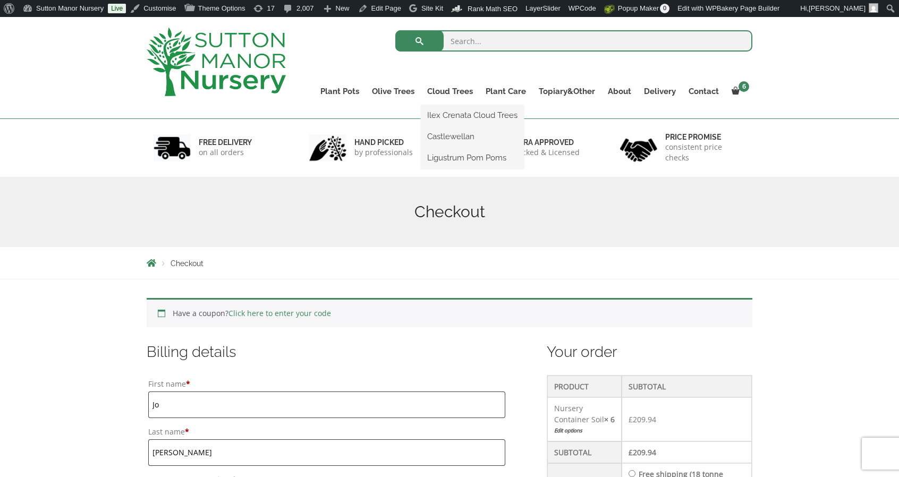
scroll to position [0, 0]
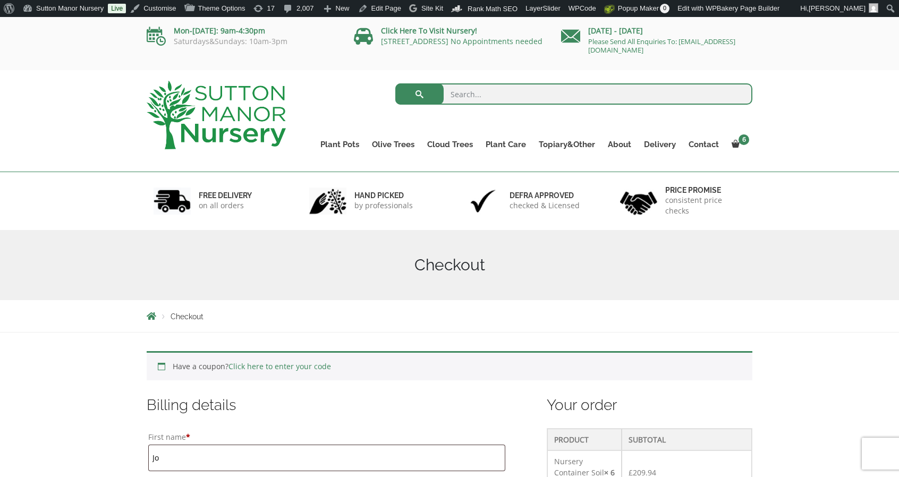
click at [170, 81] on img at bounding box center [216, 115] width 139 height 69
